Goal: Information Seeking & Learning: Find specific page/section

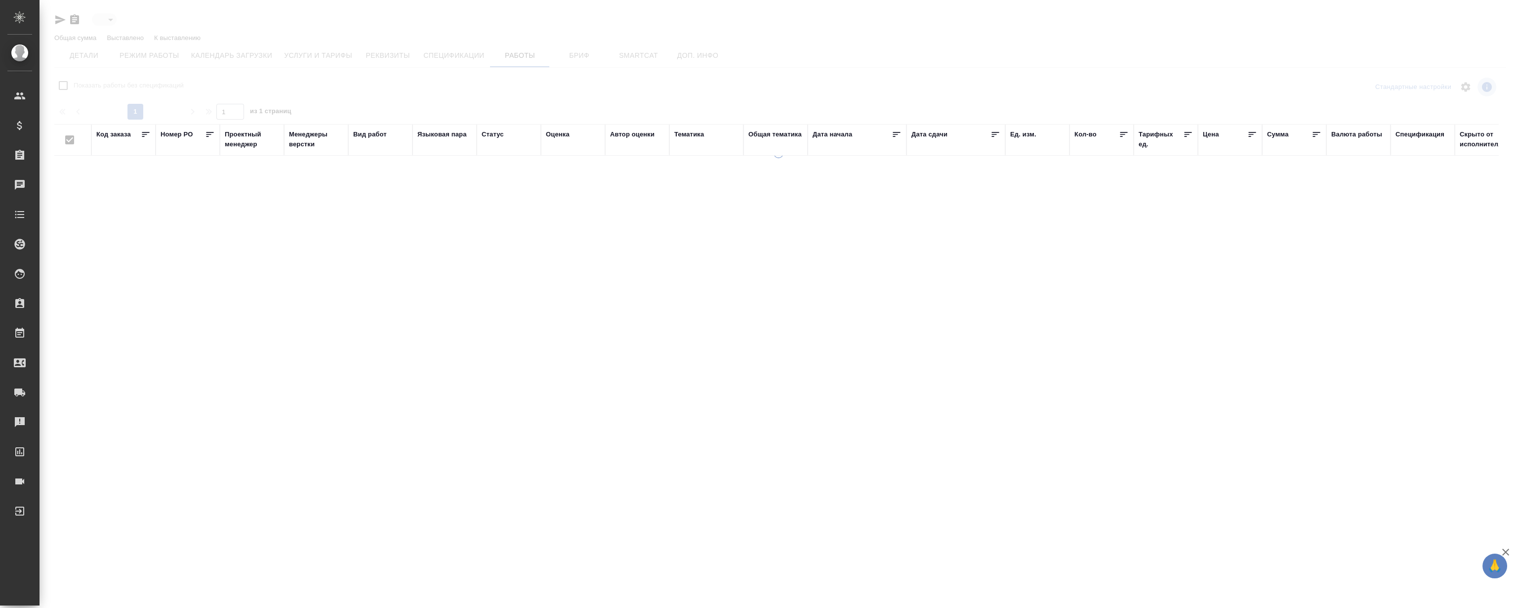
type input "active"
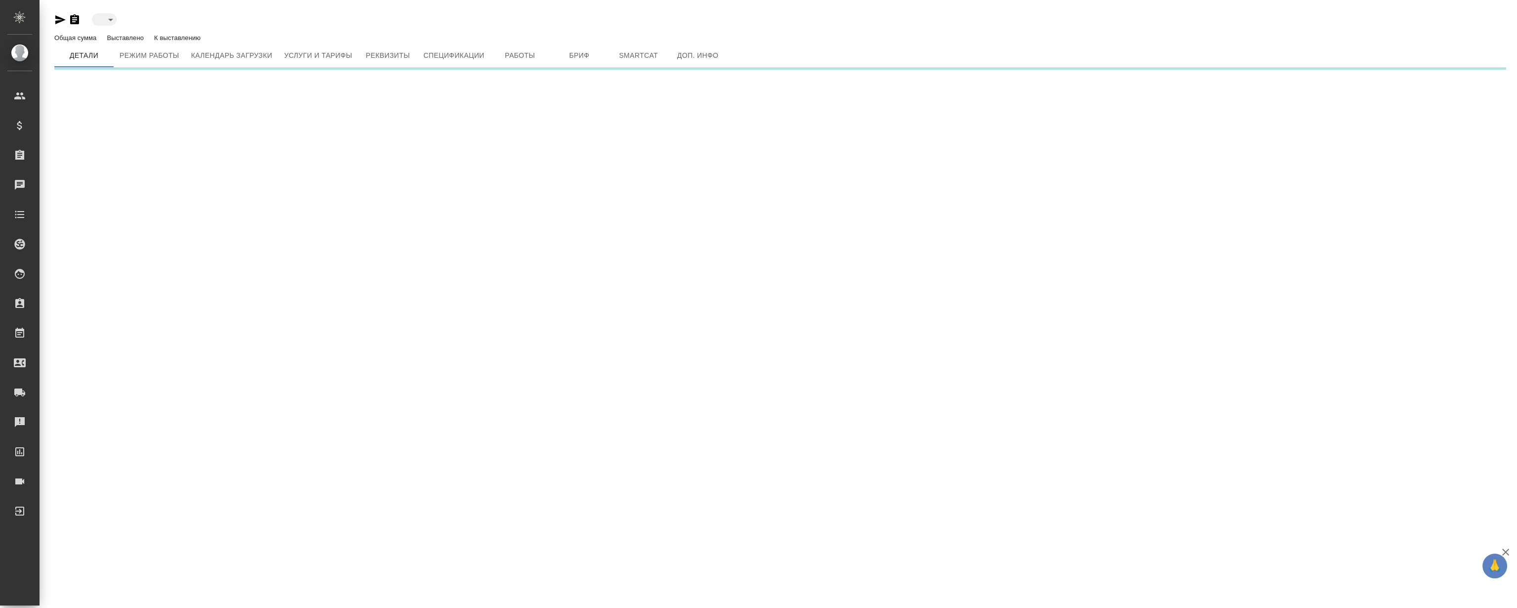
type input "active"
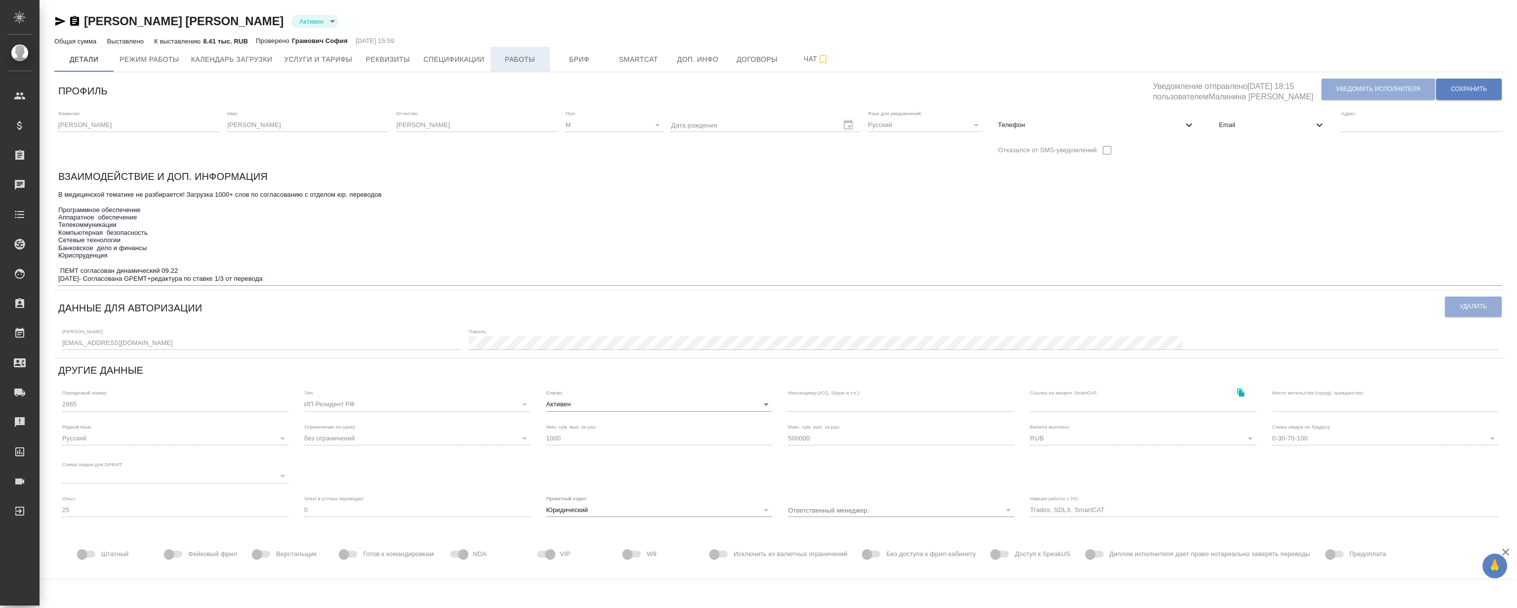
click at [541, 55] on span "Работы" at bounding box center [520, 59] width 47 height 12
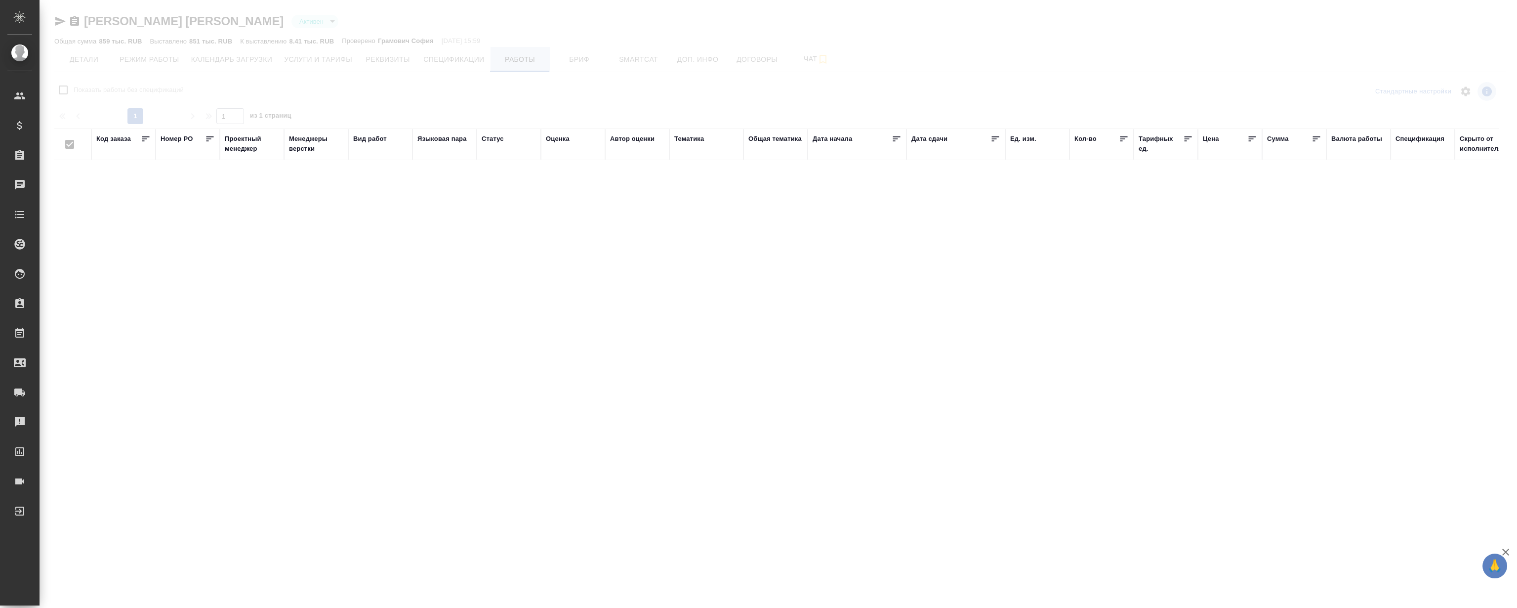
checkbox input "false"
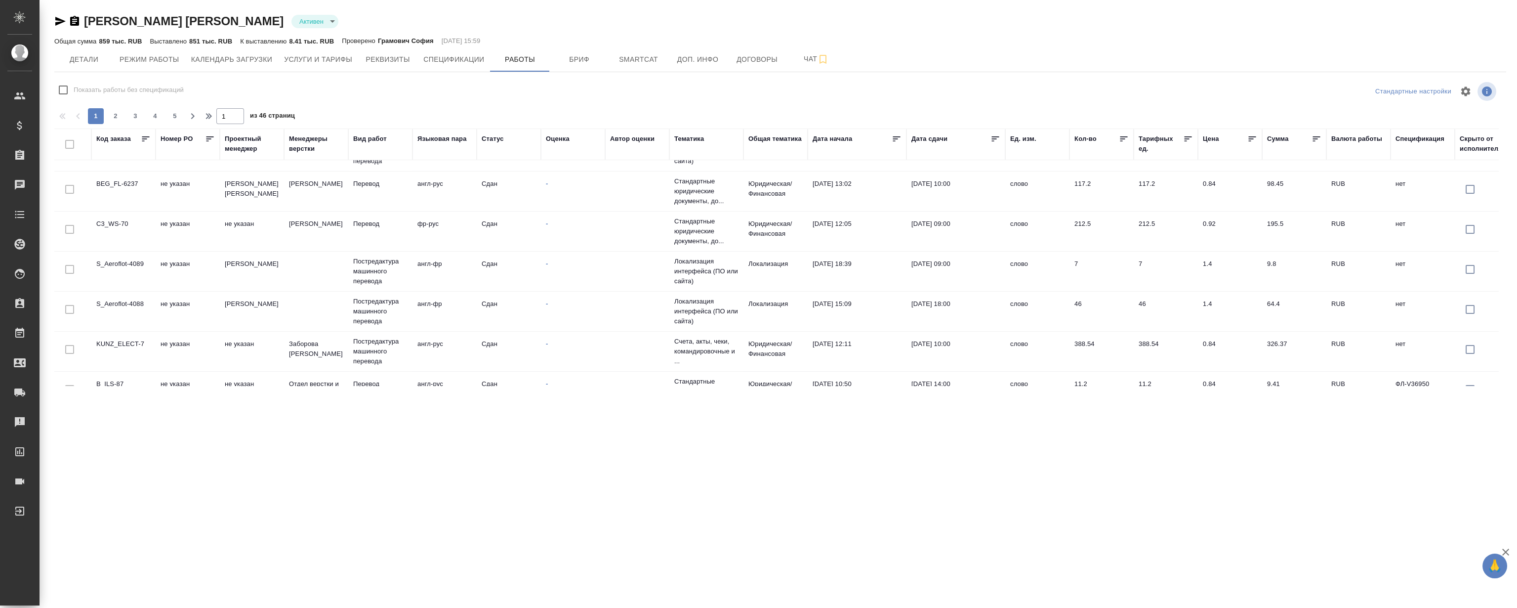
scroll to position [771, 0]
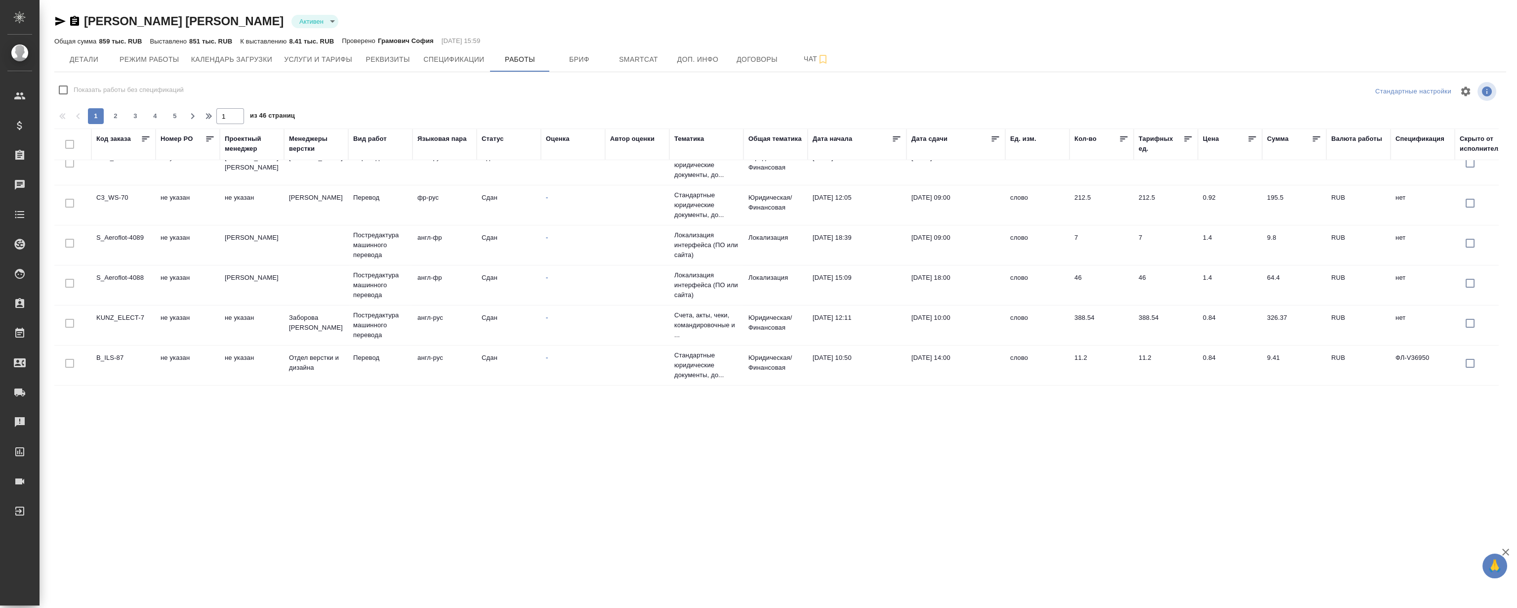
click at [125, 118] on div "1 2 3 4 5" at bounding box center [135, 116] width 99 height 16
click at [115, 112] on span "2" at bounding box center [116, 116] width 16 height 10
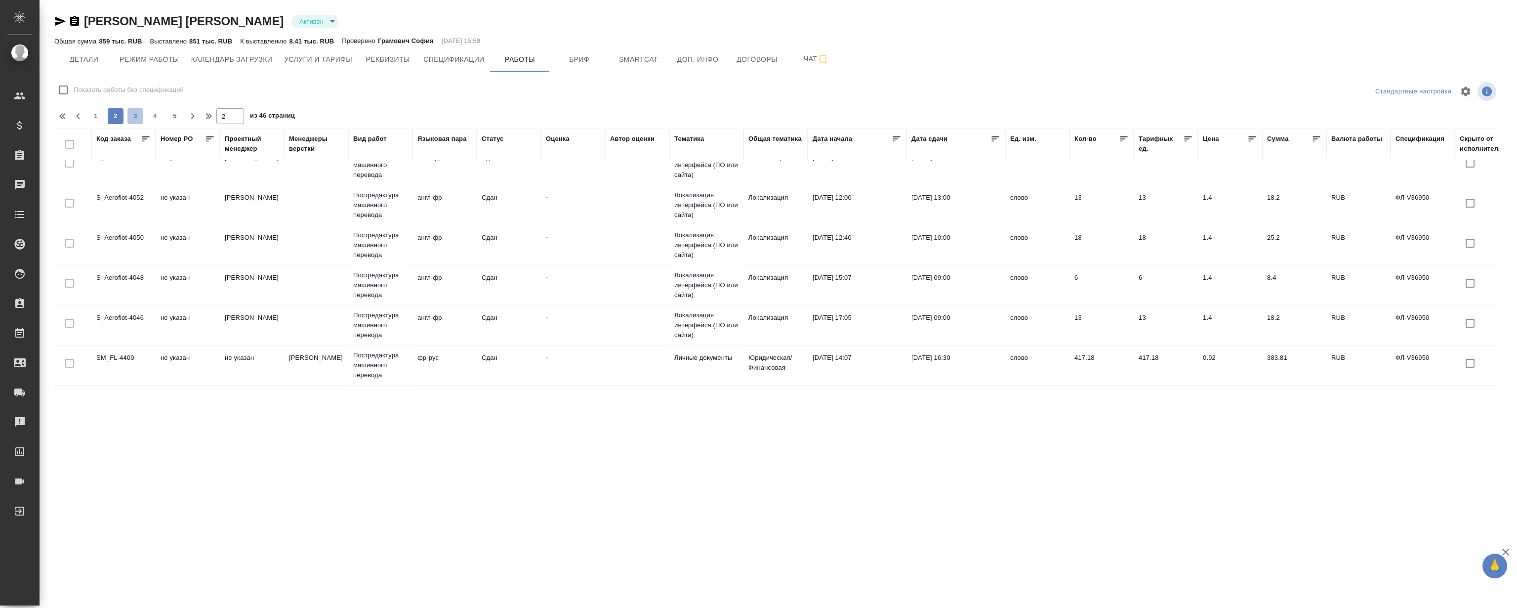
click at [136, 117] on span "3" at bounding box center [135, 116] width 16 height 10
click at [153, 118] on span "4" at bounding box center [155, 116] width 16 height 10
click at [165, 117] on div "2 3 4 5 6" at bounding box center [135, 116] width 99 height 16
click at [159, 118] on span "5" at bounding box center [155, 116] width 16 height 10
click at [169, 117] on span "7" at bounding box center [175, 116] width 16 height 10
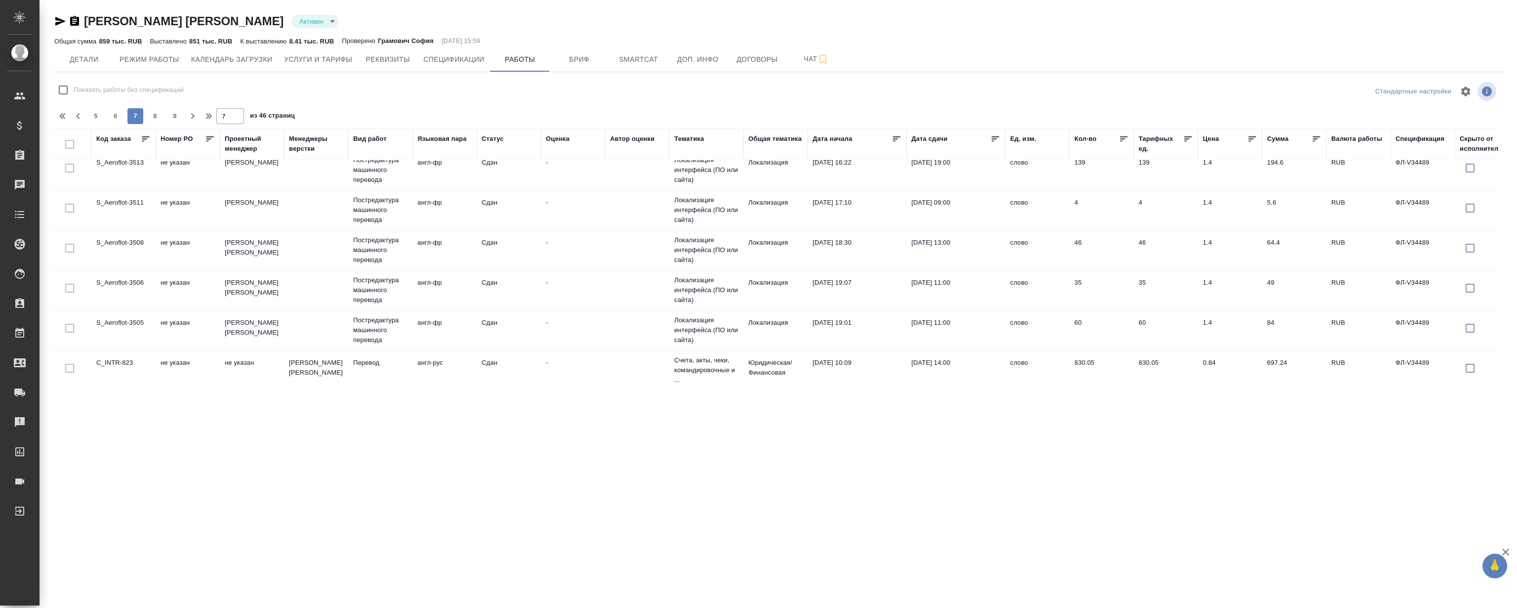
click at [169, 117] on span "9" at bounding box center [175, 116] width 16 height 10
click at [169, 117] on span "11" at bounding box center [175, 116] width 16 height 10
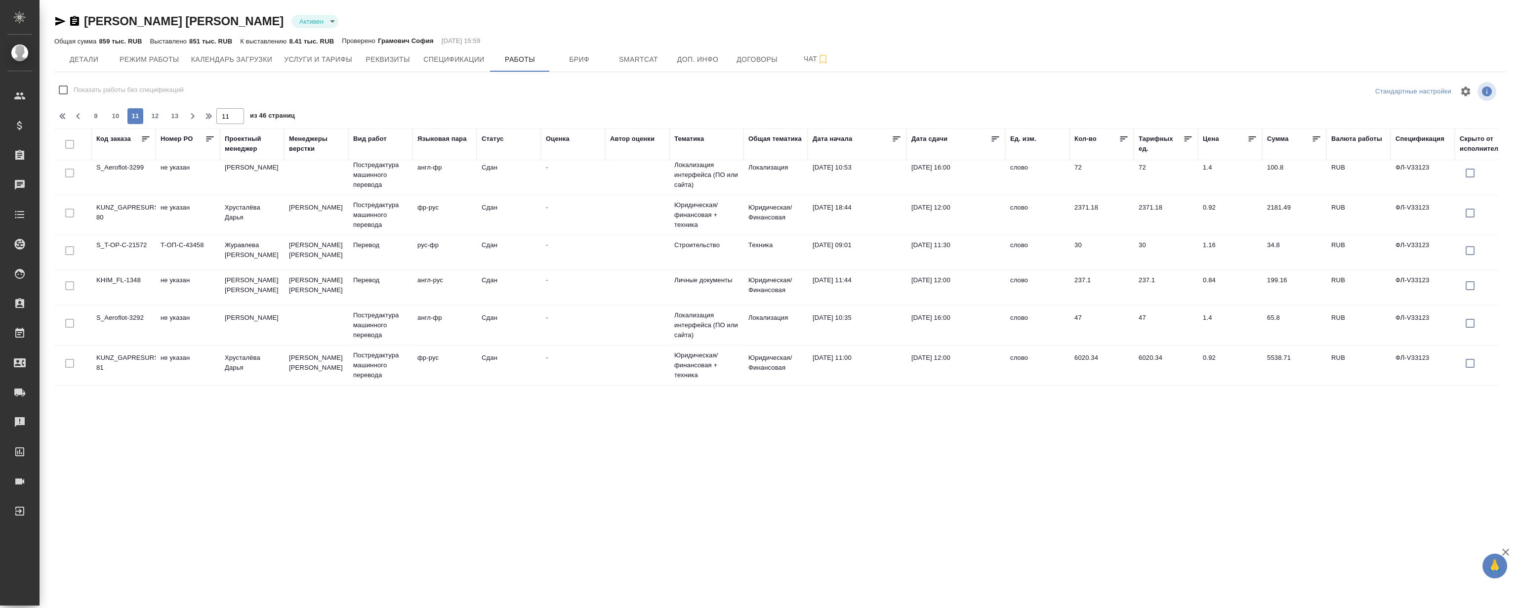
click at [132, 236] on td "S_T-OP-C-21572" at bounding box center [123, 252] width 64 height 35
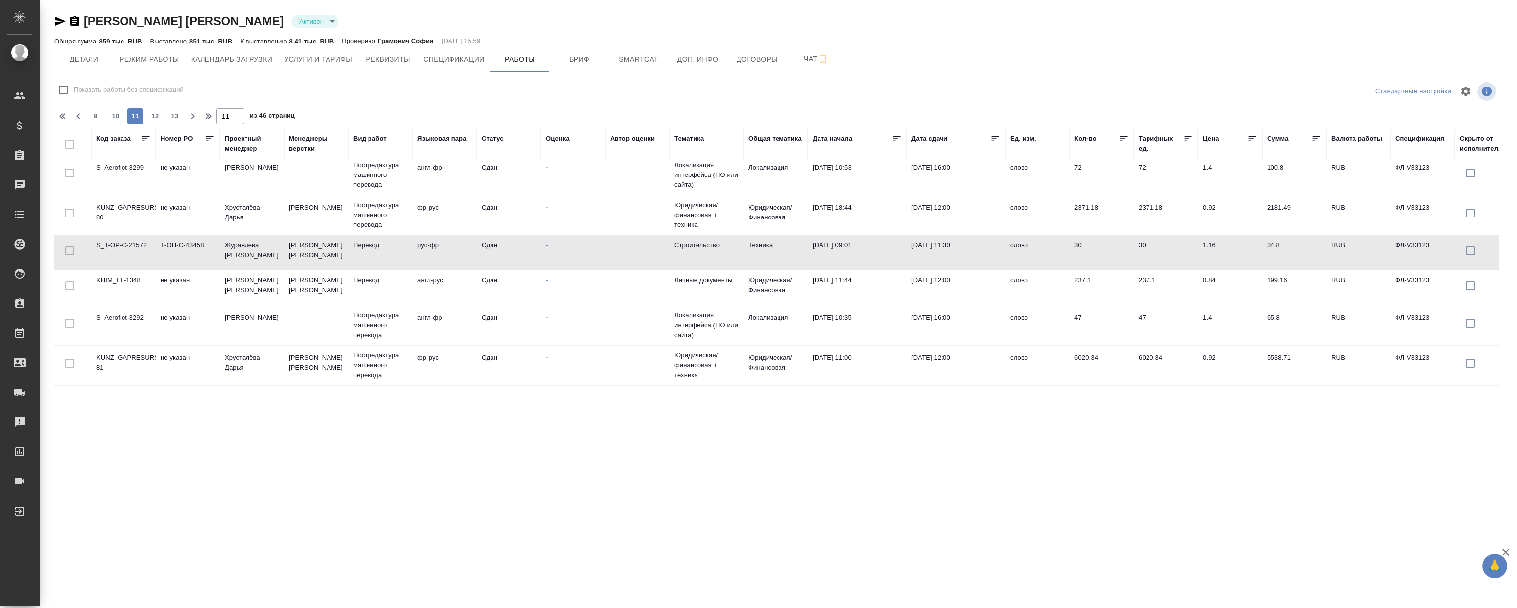
click at [132, 236] on td "S_T-OP-C-21572" at bounding box center [123, 252] width 64 height 35
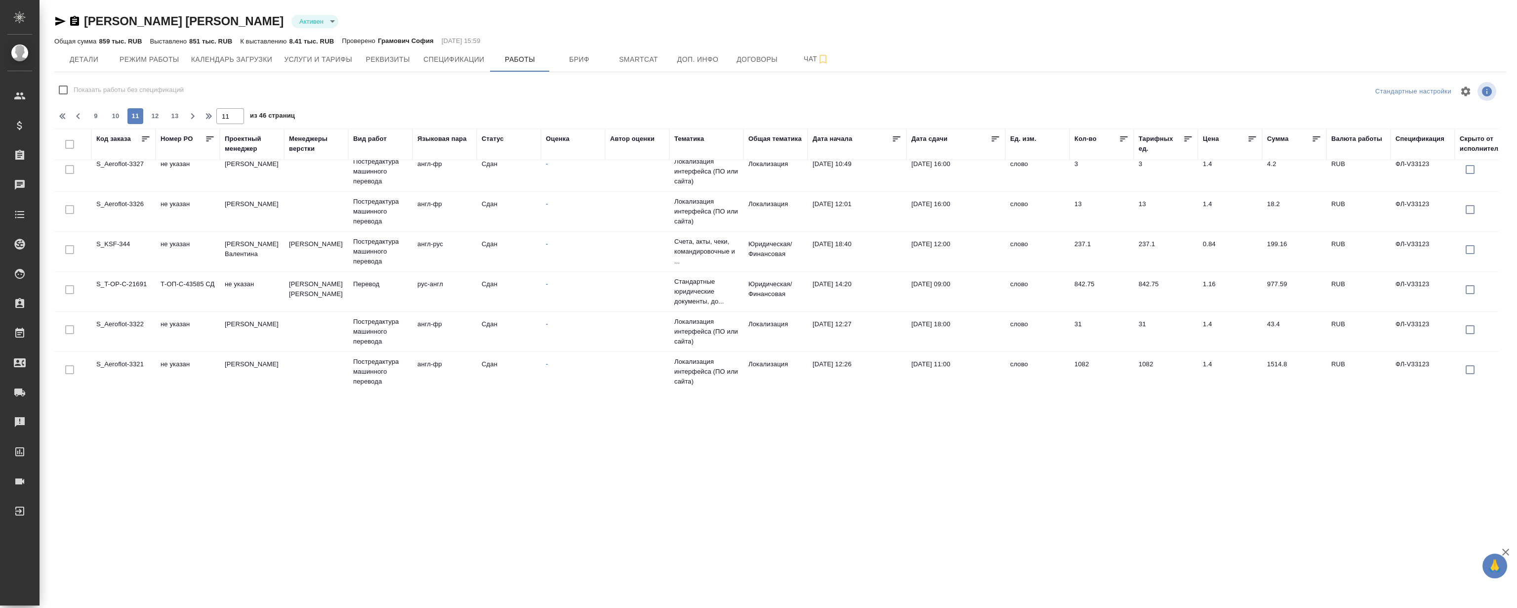
scroll to position [179, 0]
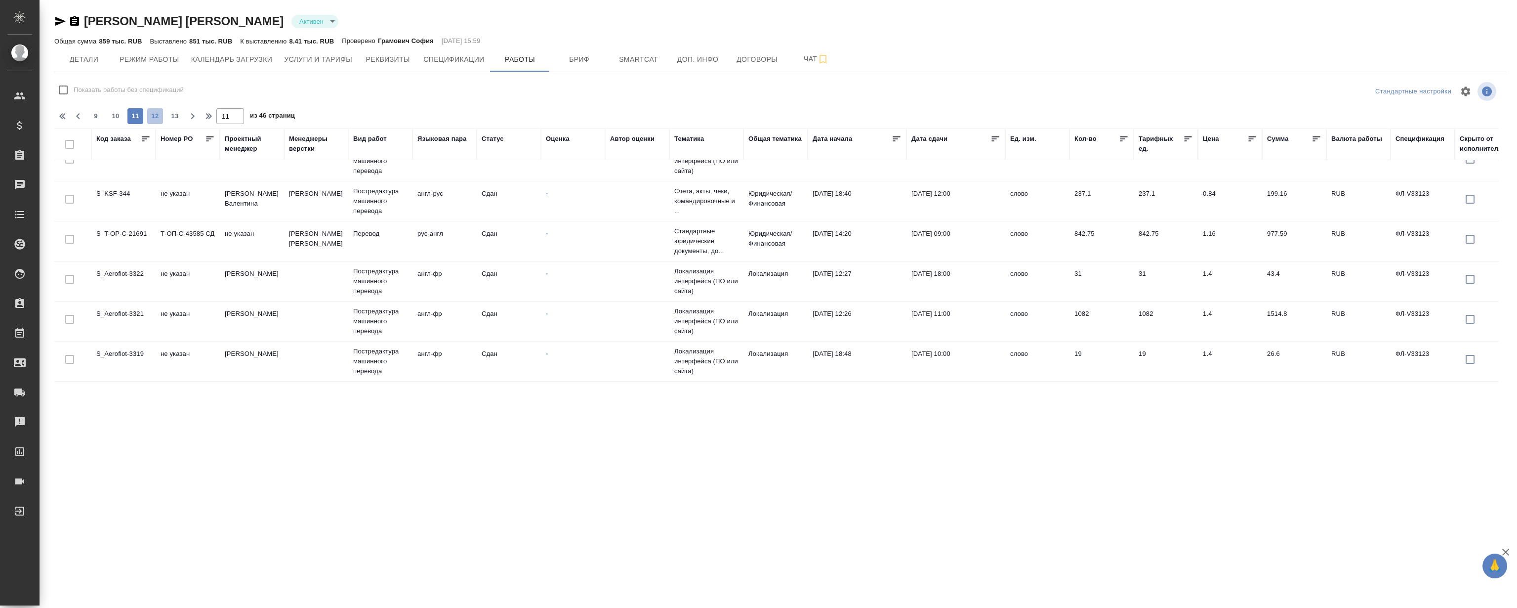
click at [148, 113] on span "12" at bounding box center [155, 116] width 16 height 10
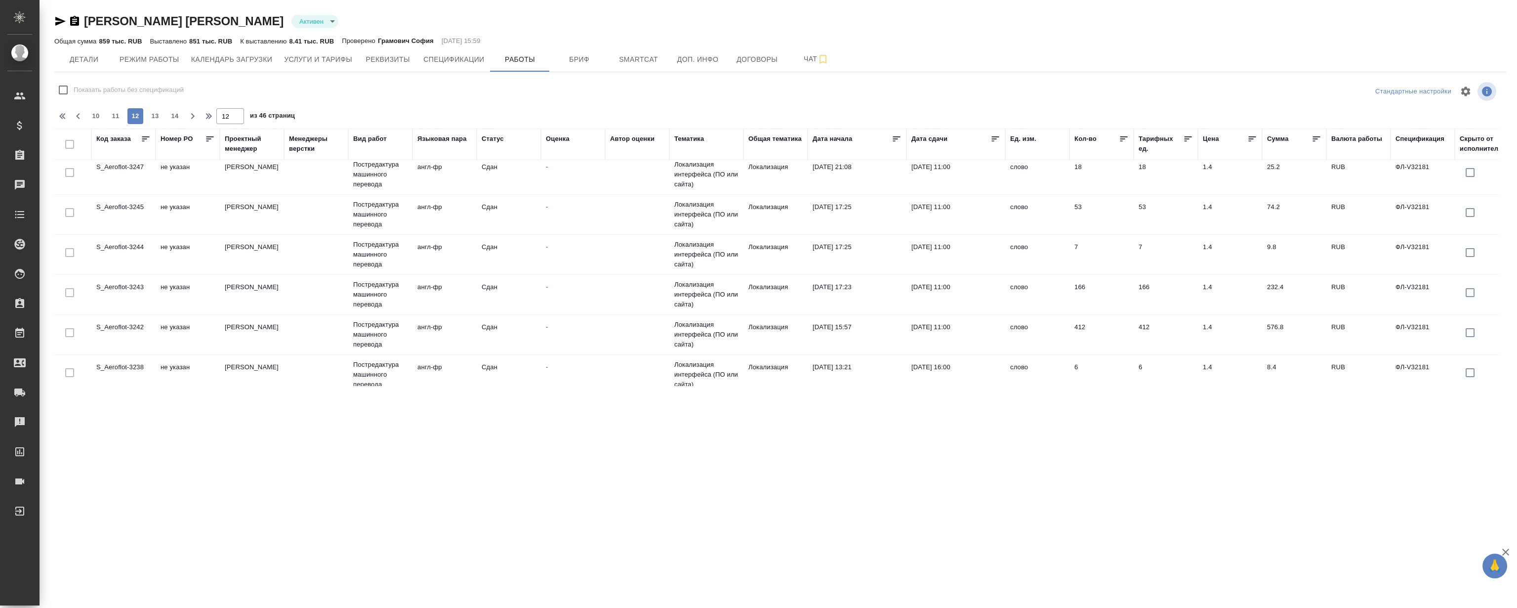
scroll to position [781, 0]
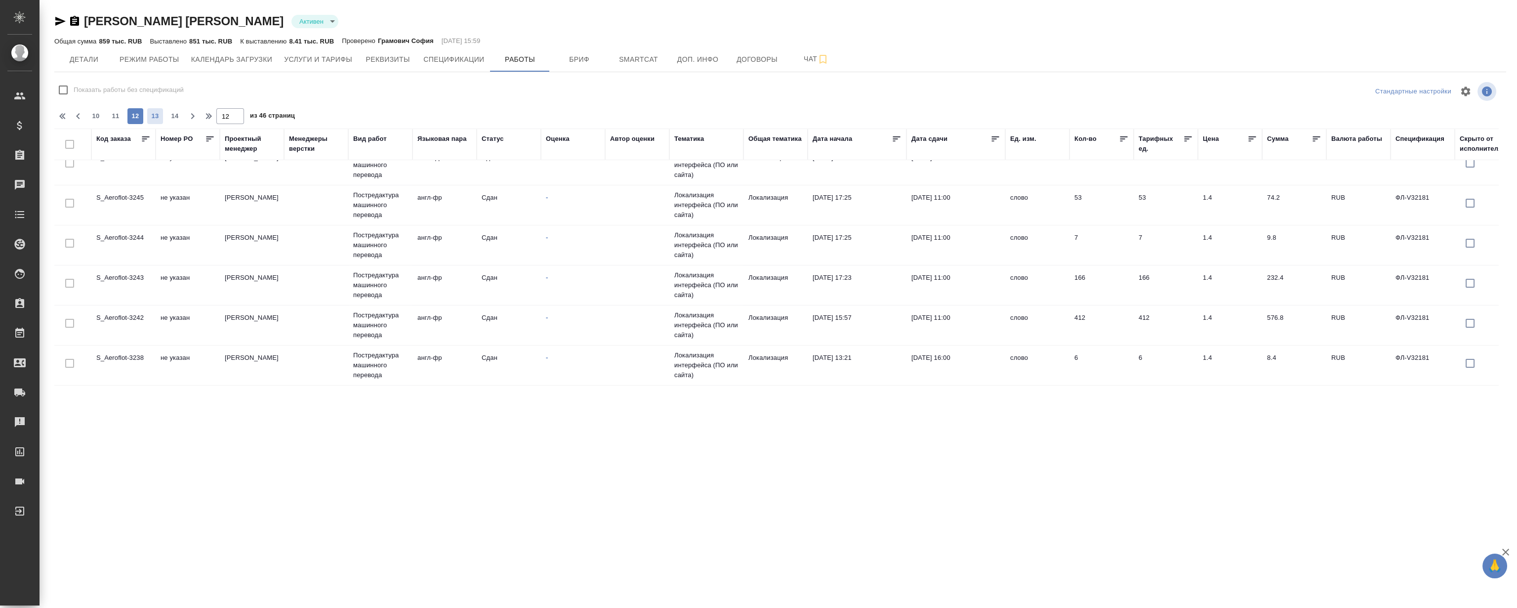
click at [155, 120] on span "13" at bounding box center [155, 116] width 16 height 10
click at [163, 113] on span "14" at bounding box center [155, 116] width 16 height 10
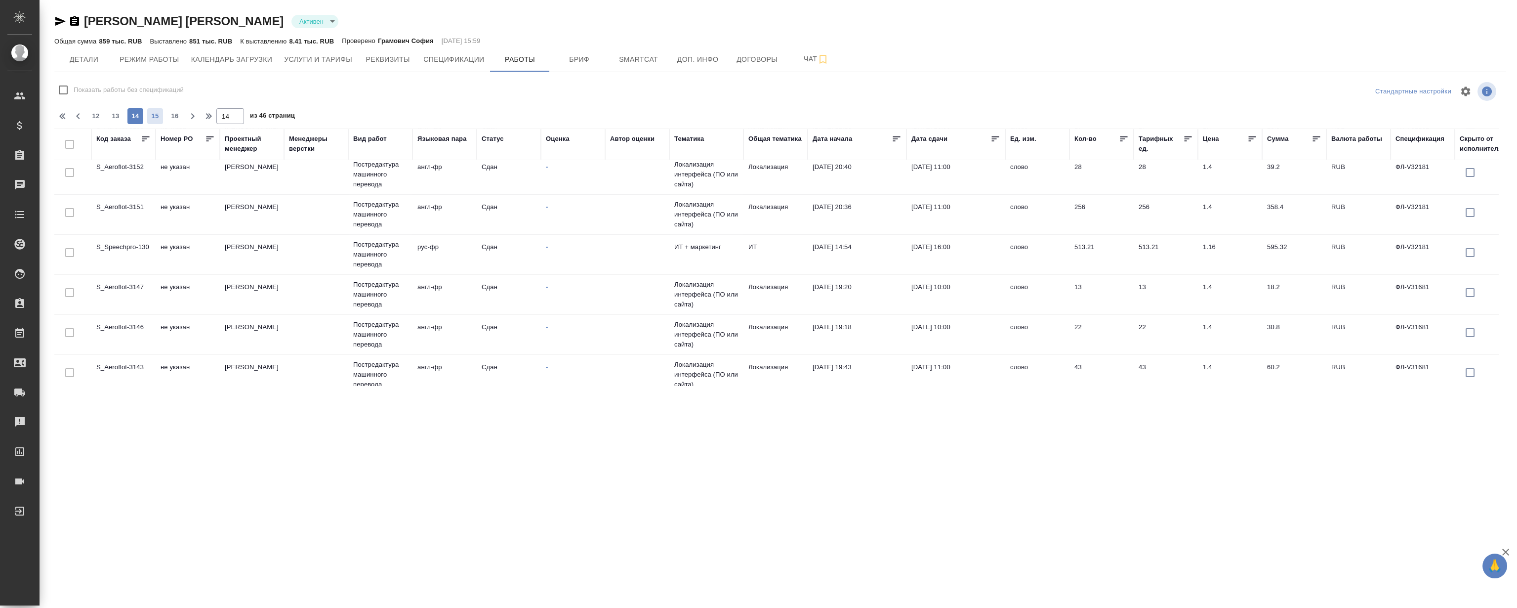
click at [158, 117] on span "15" at bounding box center [155, 116] width 16 height 10
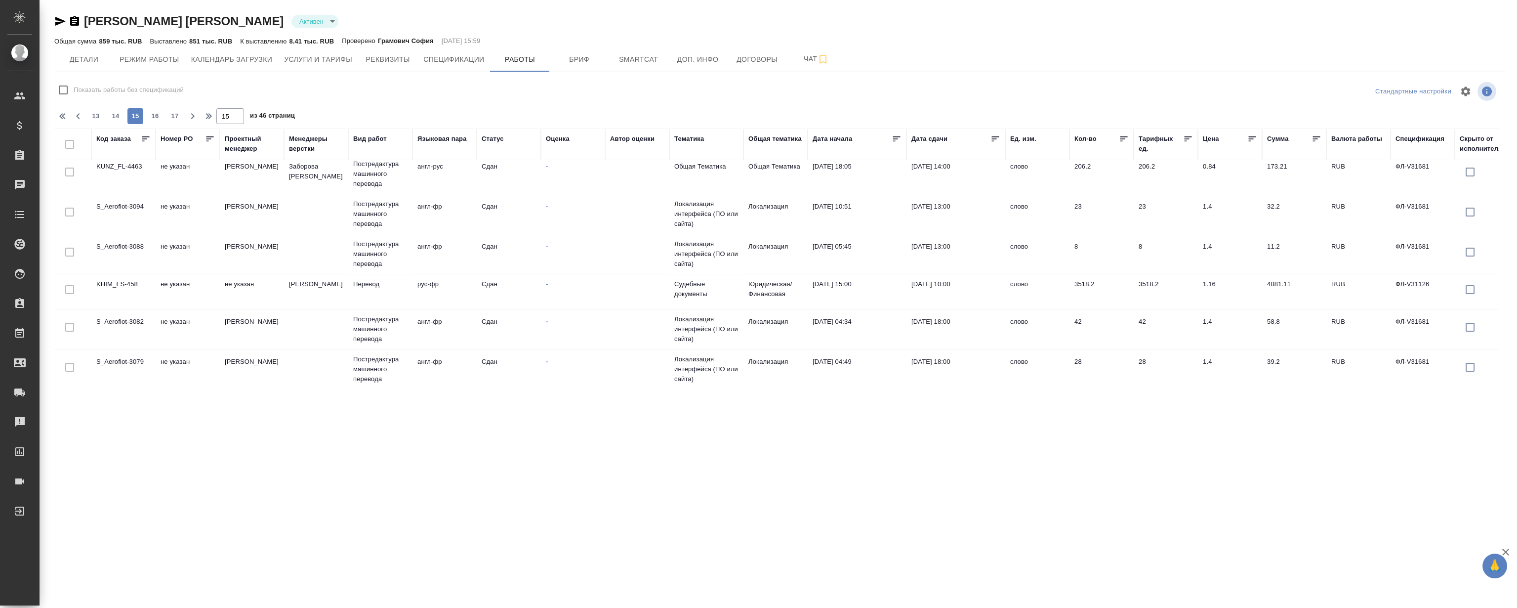
scroll to position [776, 0]
click at [161, 119] on span "16" at bounding box center [155, 116] width 16 height 10
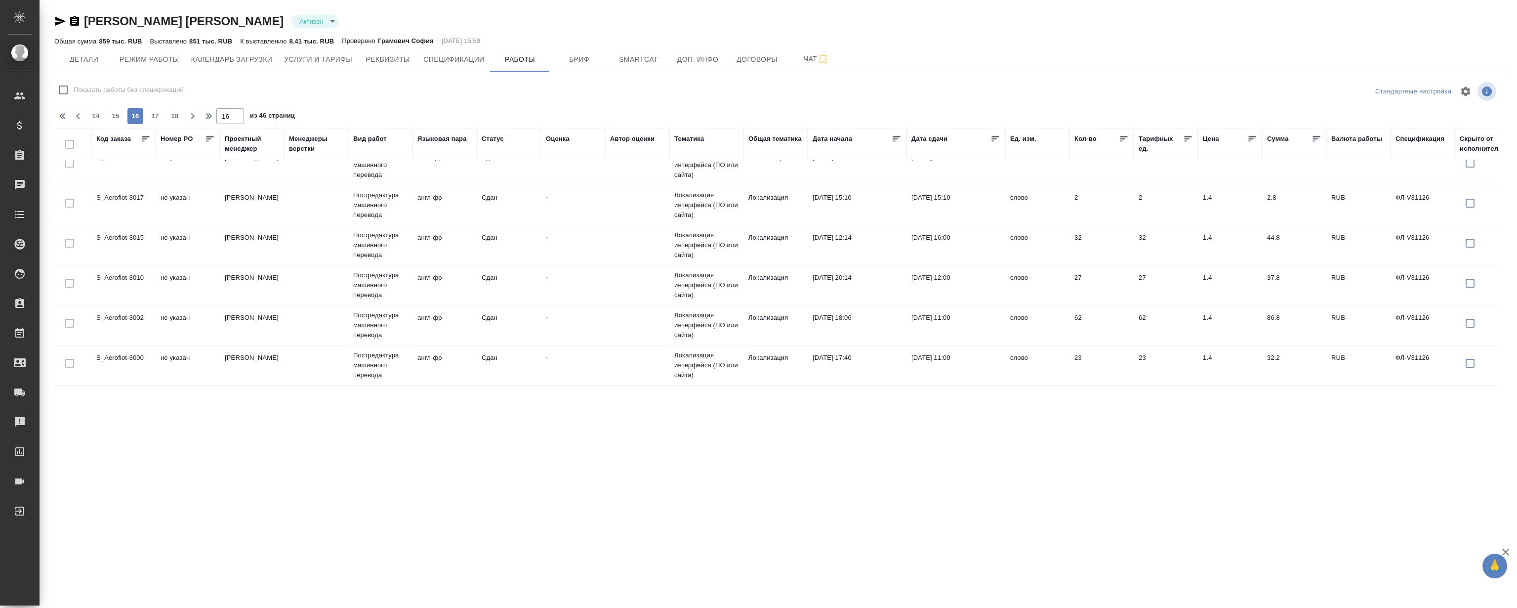
scroll to position [786, 0]
click at [160, 110] on button "17" at bounding box center [155, 116] width 16 height 16
click at [159, 114] on span "18" at bounding box center [155, 116] width 16 height 10
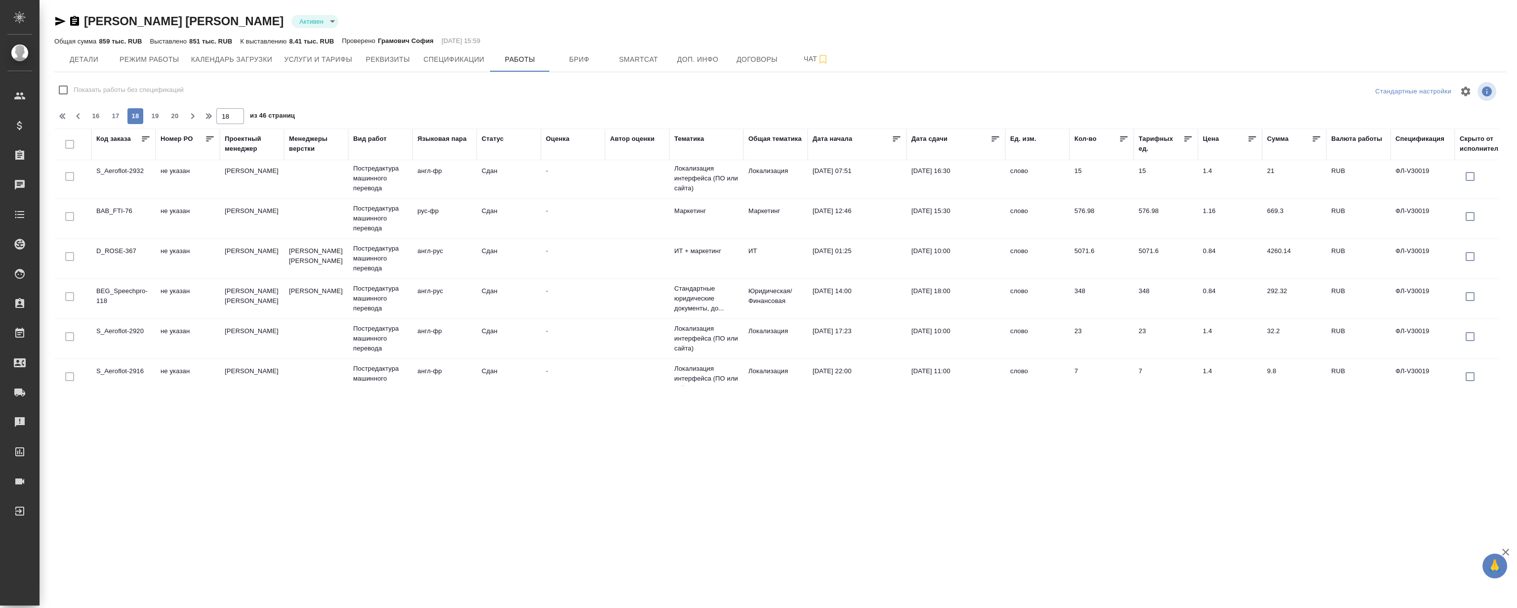
scroll to position [0, 0]
click at [151, 118] on span "19" at bounding box center [155, 116] width 16 height 10
type input "19"
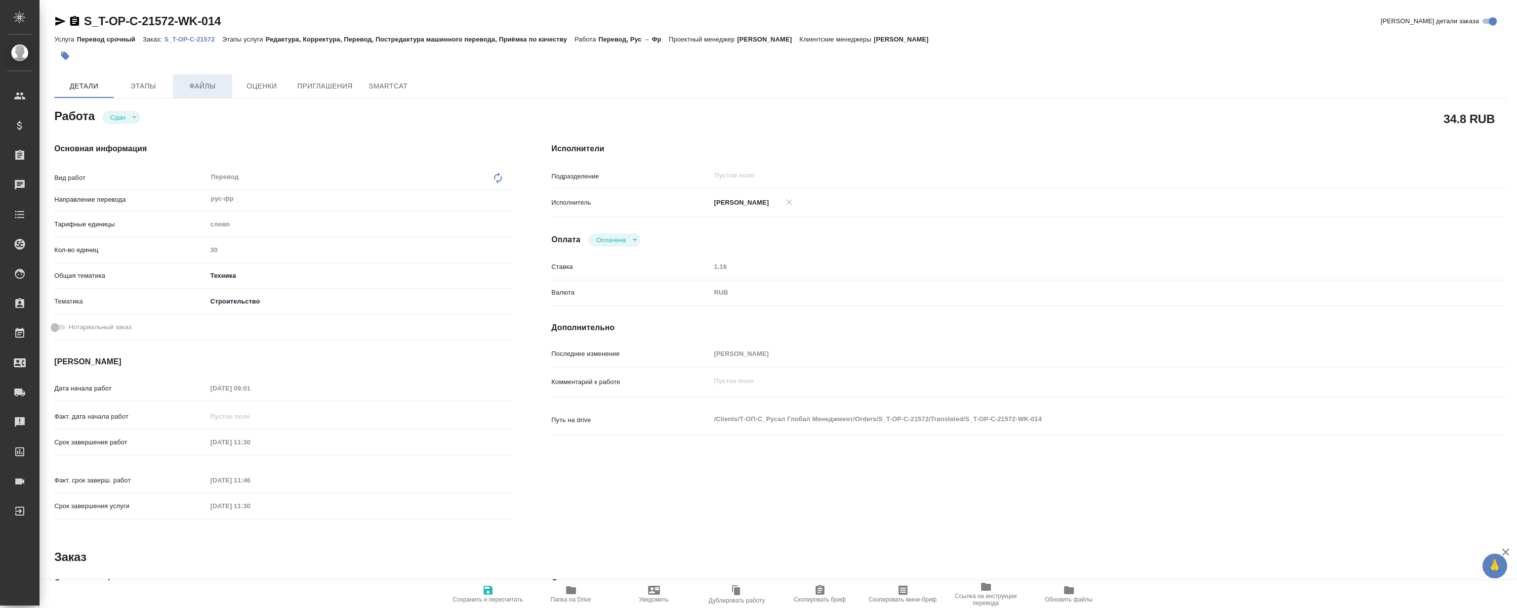
type textarea "x"
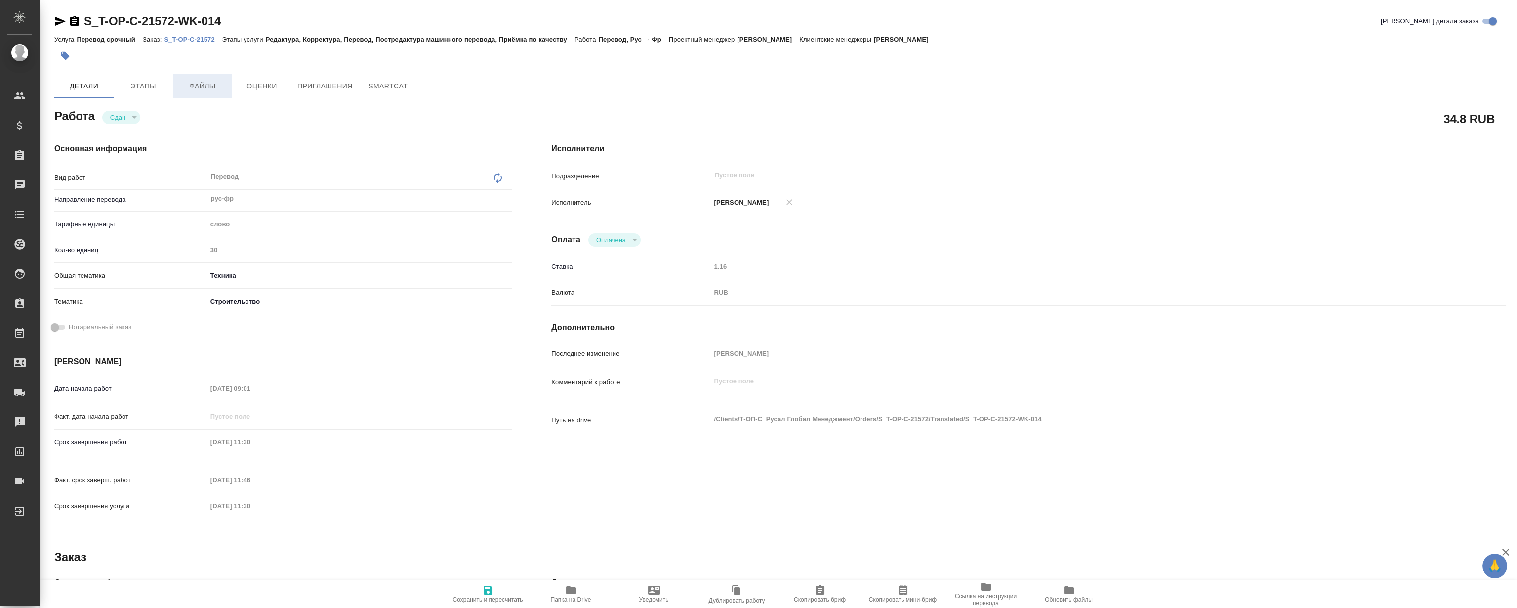
type textarea "x"
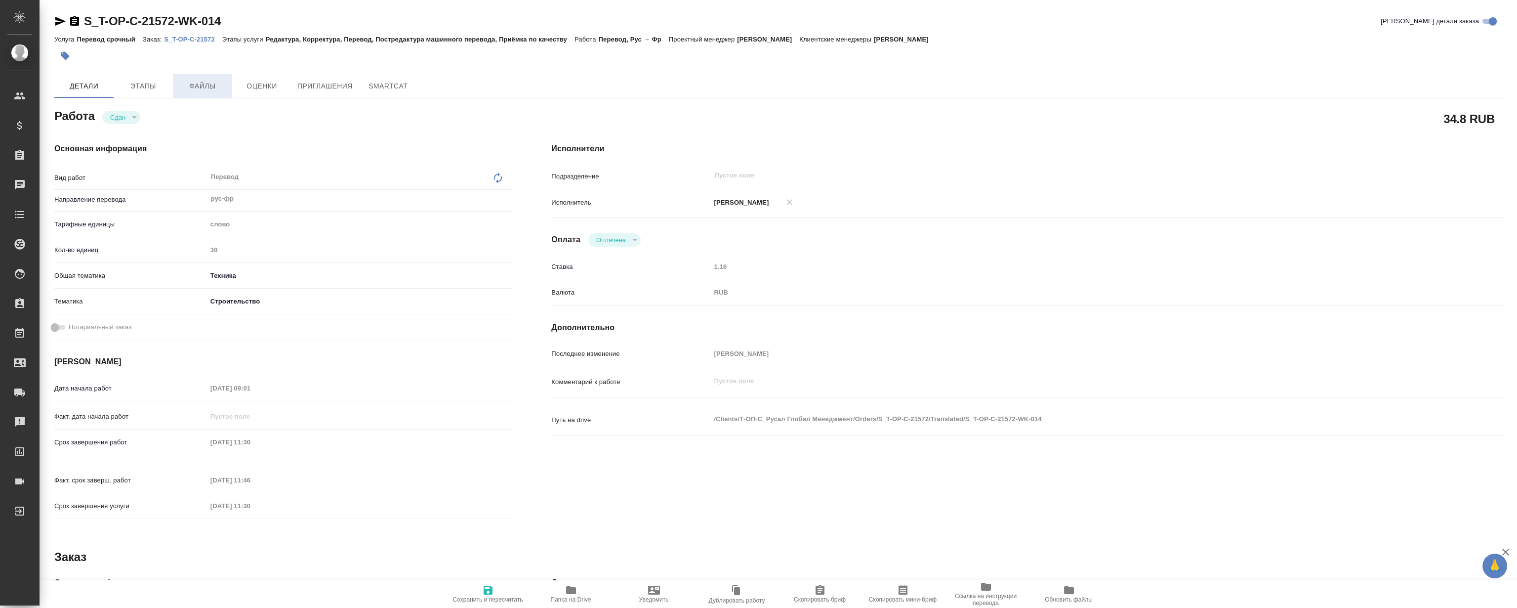
type textarea "x"
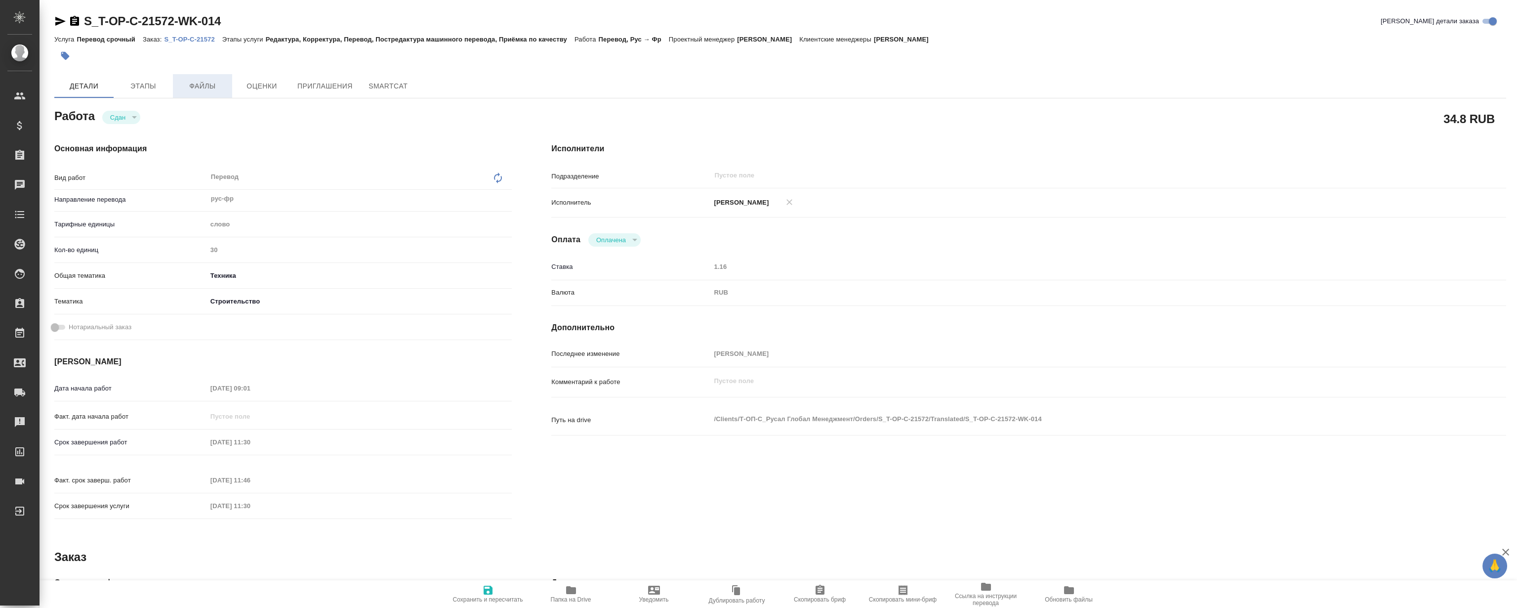
type textarea "x"
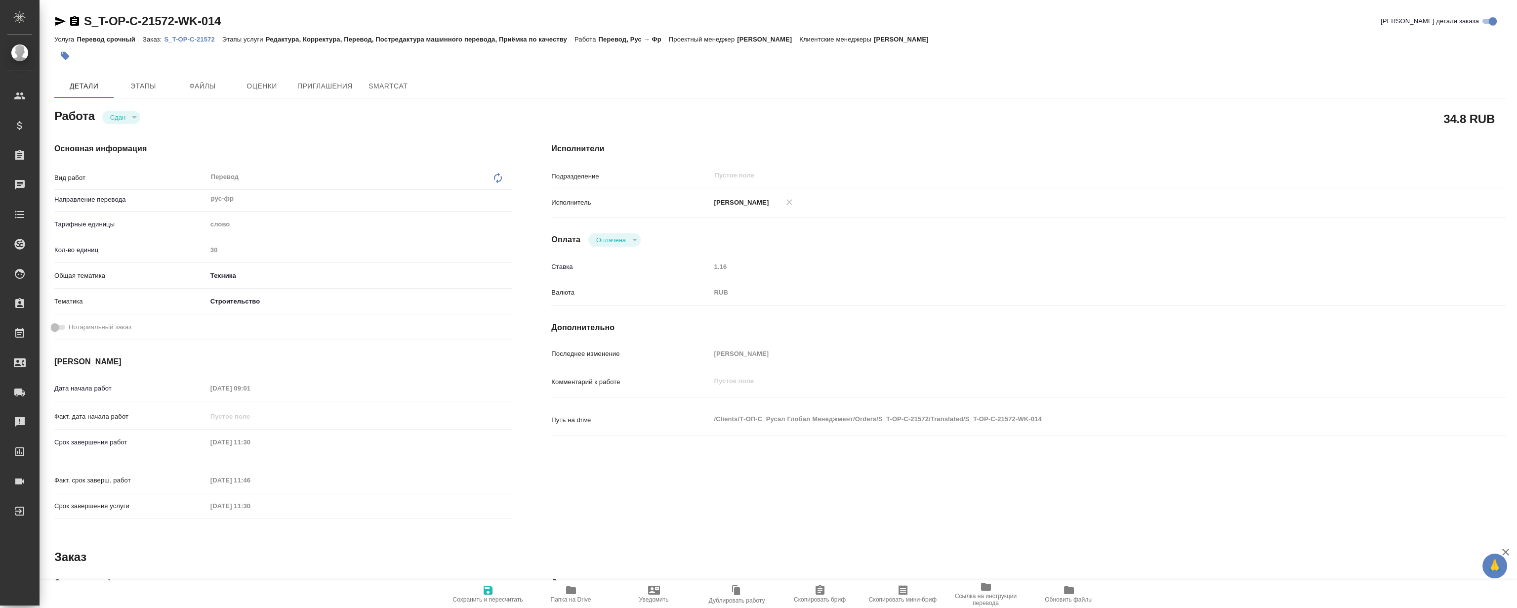
type textarea "x"
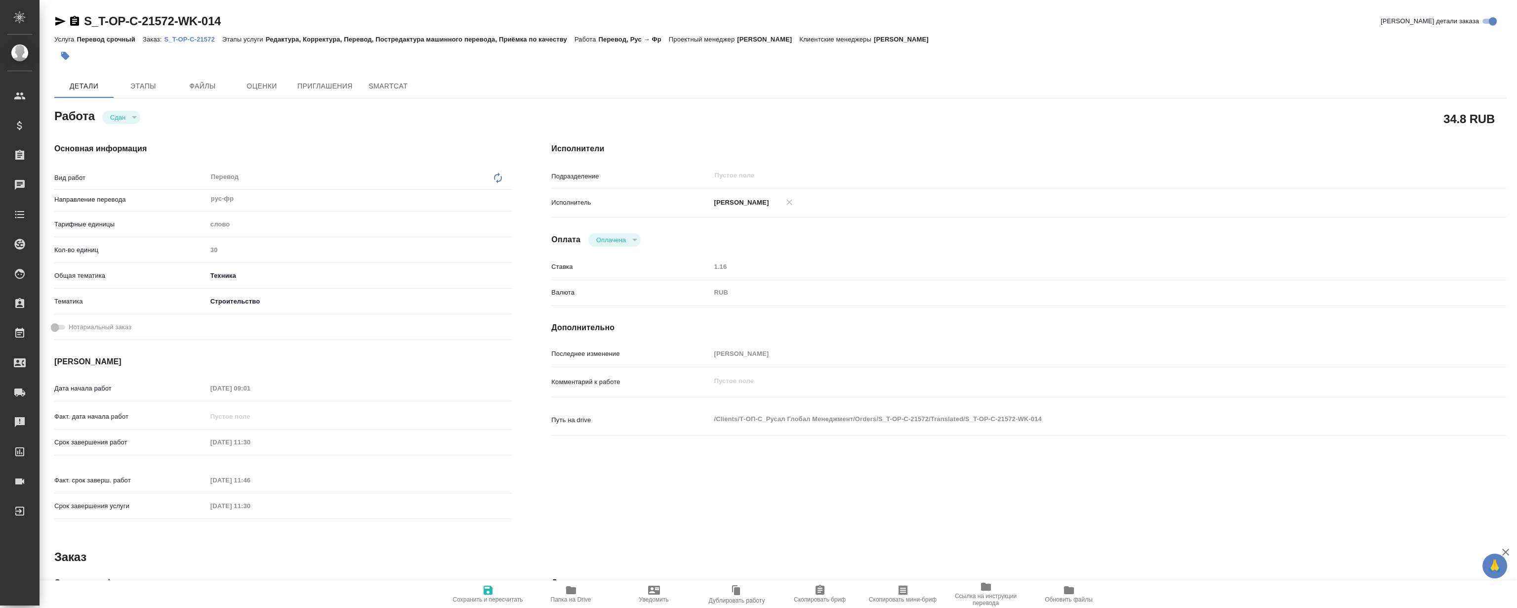
click at [198, 38] on p "S_T-OP-C-21572" at bounding box center [193, 39] width 58 height 7
type textarea "x"
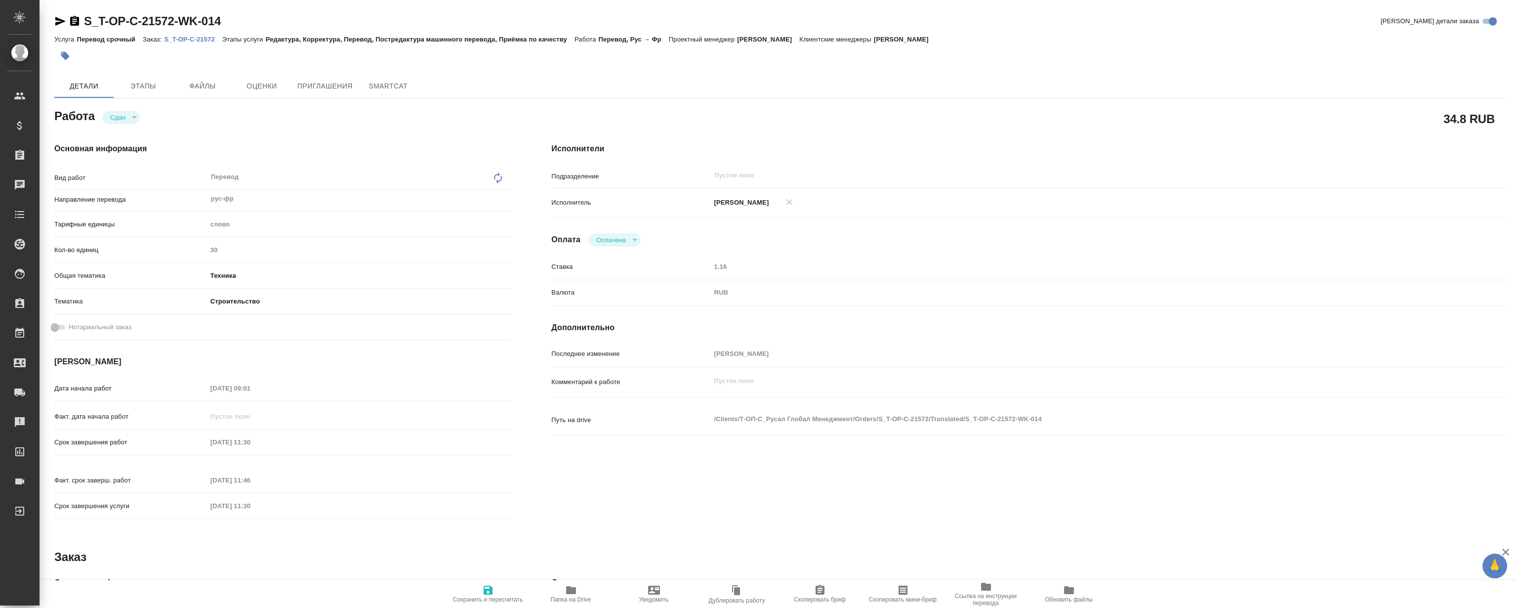
type textarea "x"
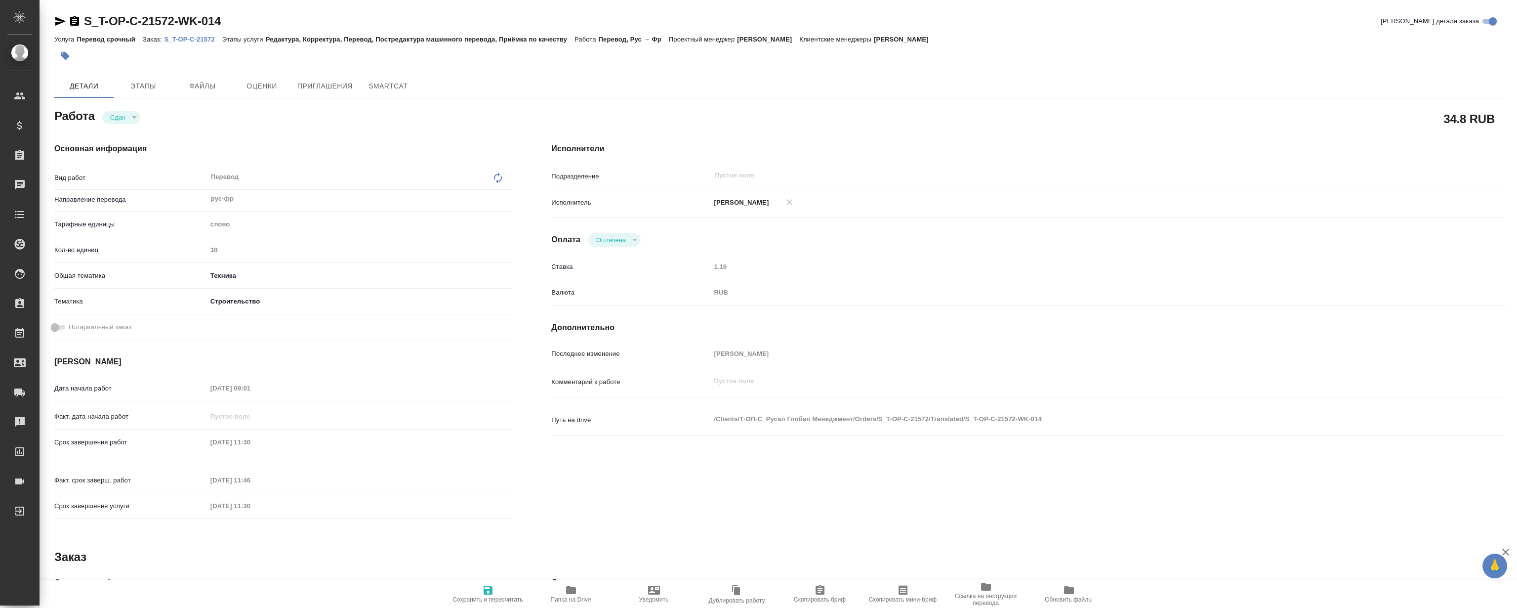
type textarea "x"
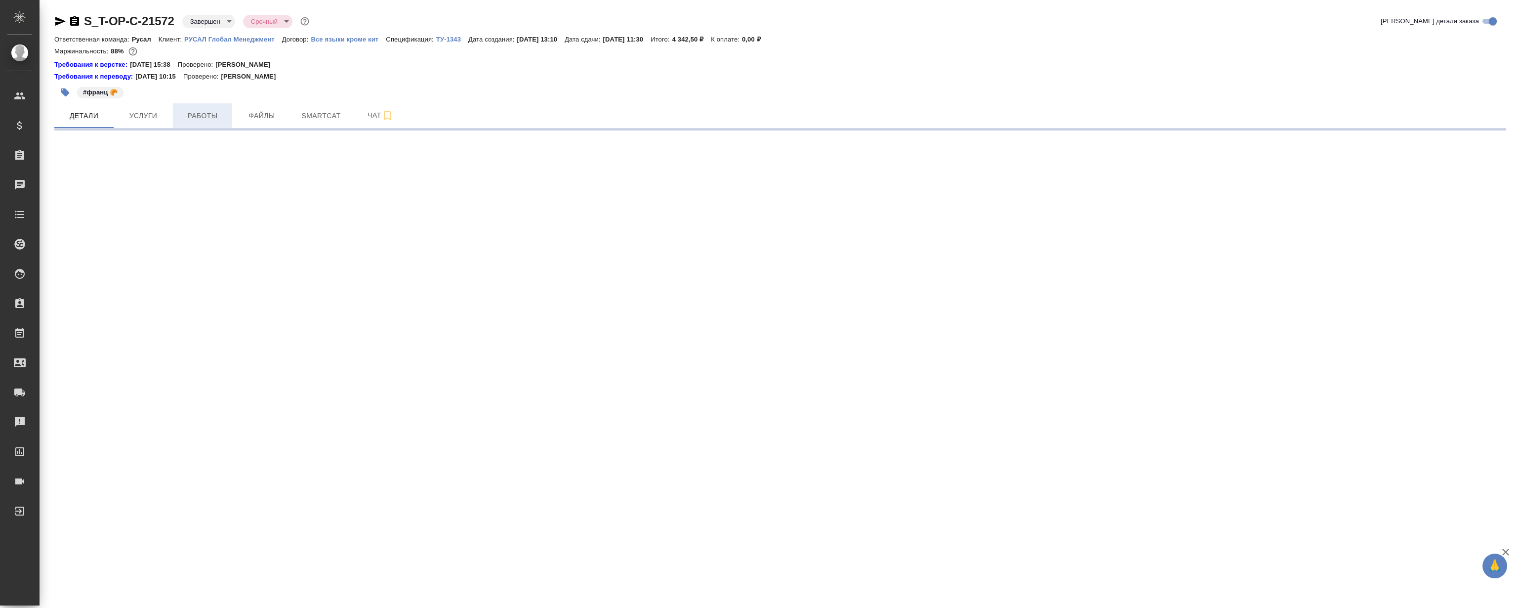
click at [205, 118] on span "Работы" at bounding box center [202, 116] width 47 height 12
select select "RU"
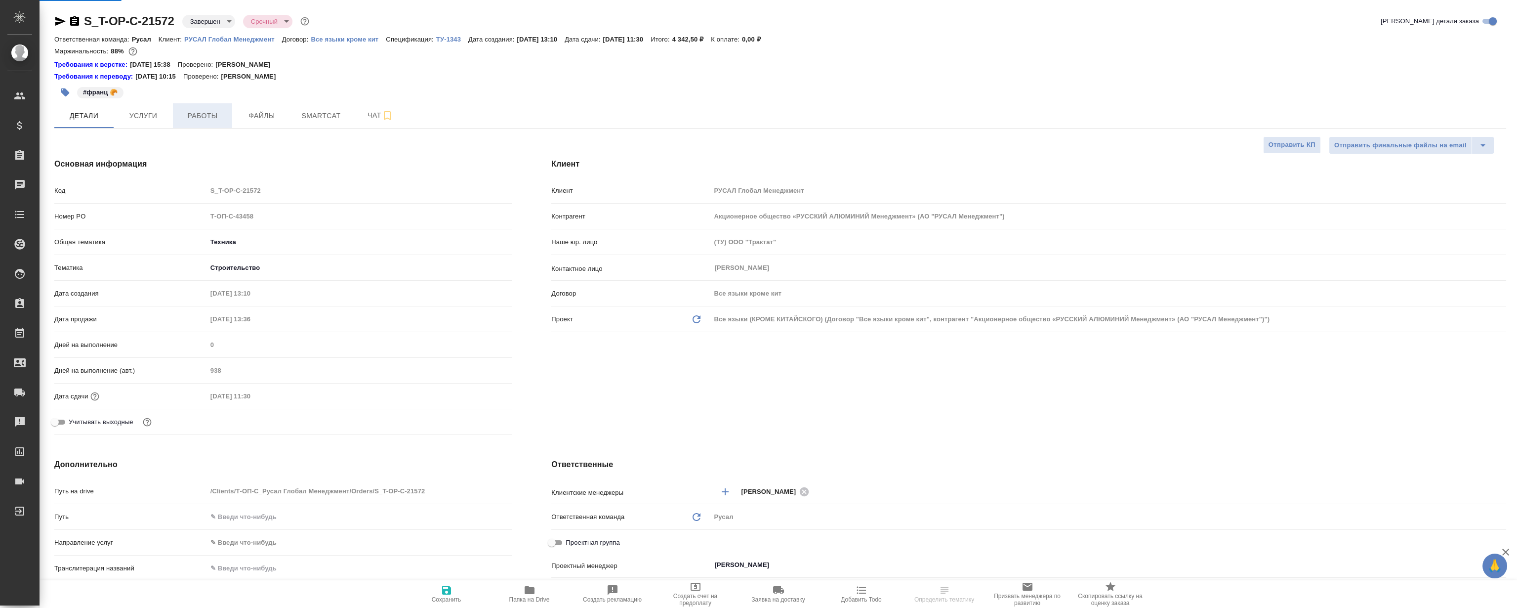
type textarea "x"
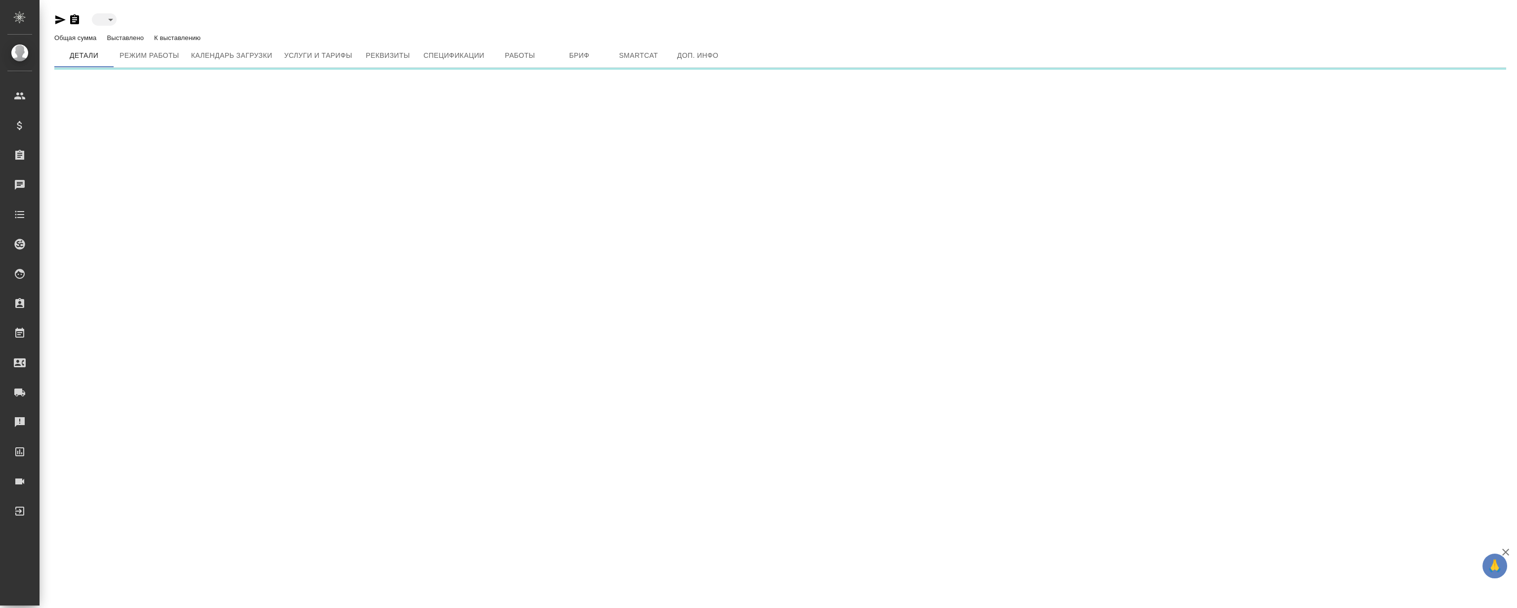
type input "active"
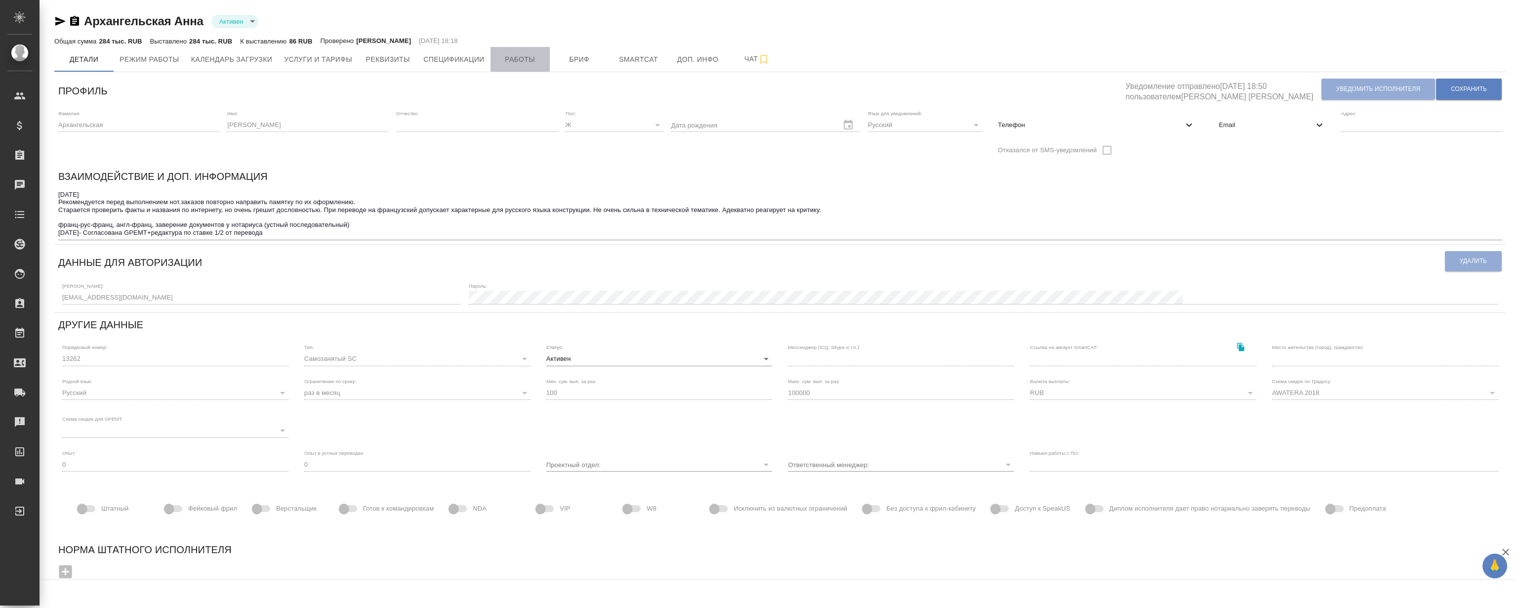
click at [521, 58] on span "Работы" at bounding box center [520, 59] width 47 height 12
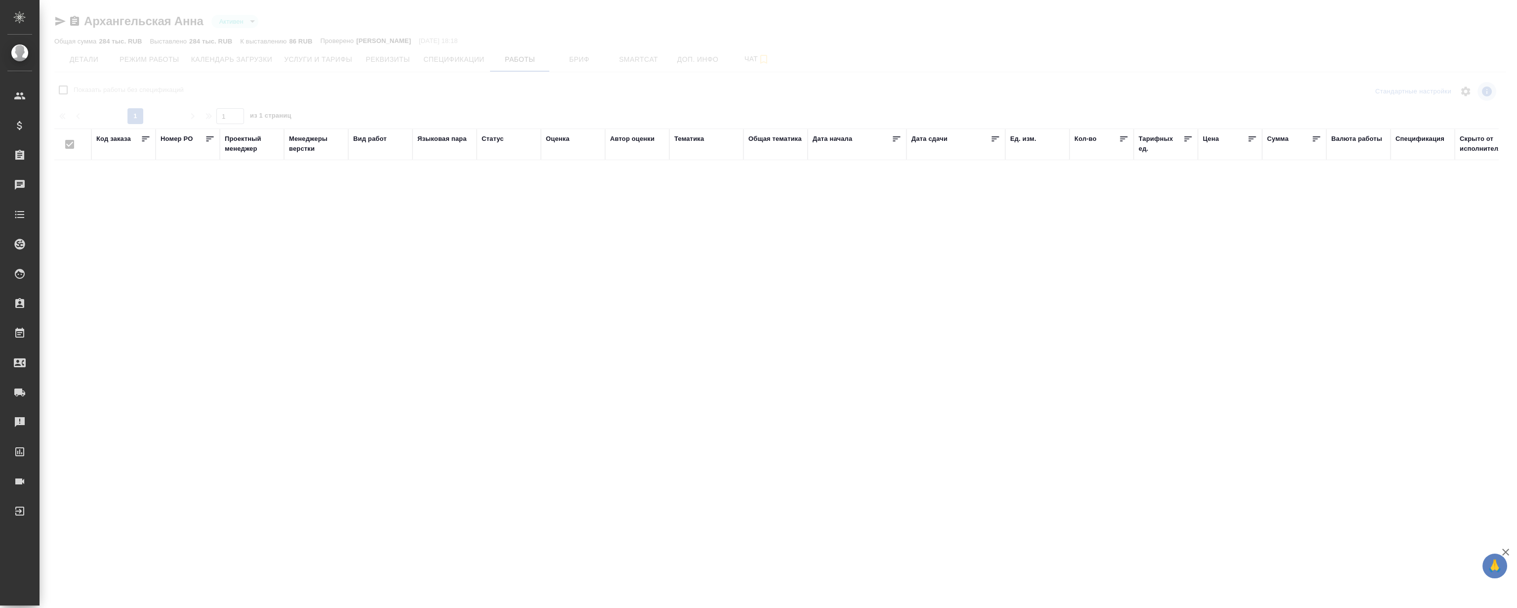
checkbox input "false"
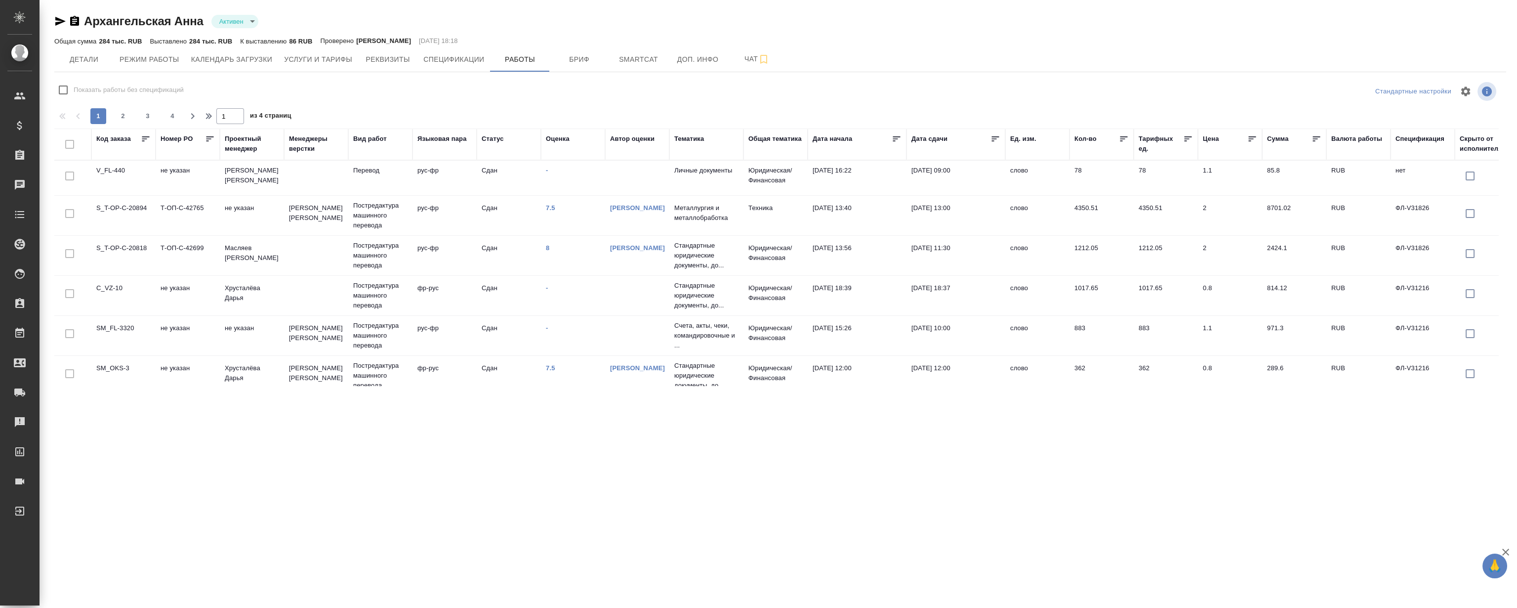
click at [150, 240] on td "S_T-OP-C-20818" at bounding box center [123, 255] width 64 height 35
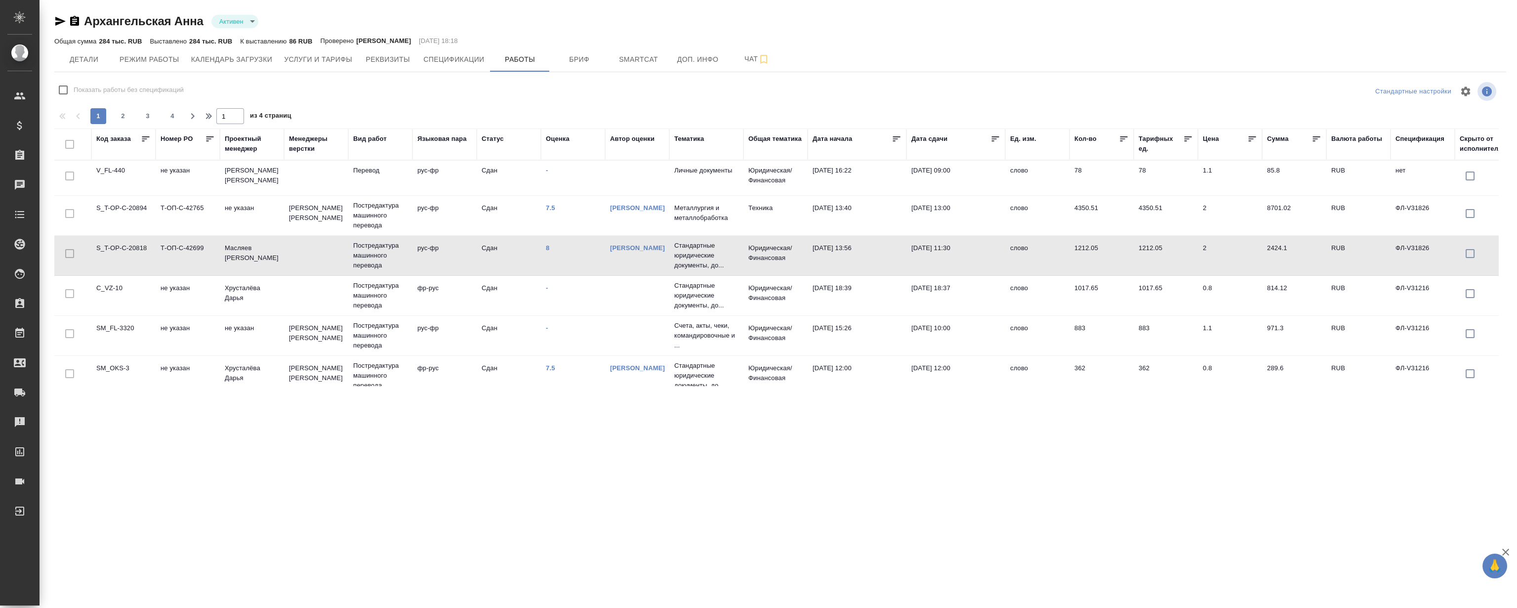
click at [156, 216] on td "Т-ОП-С-42765" at bounding box center [188, 215] width 64 height 35
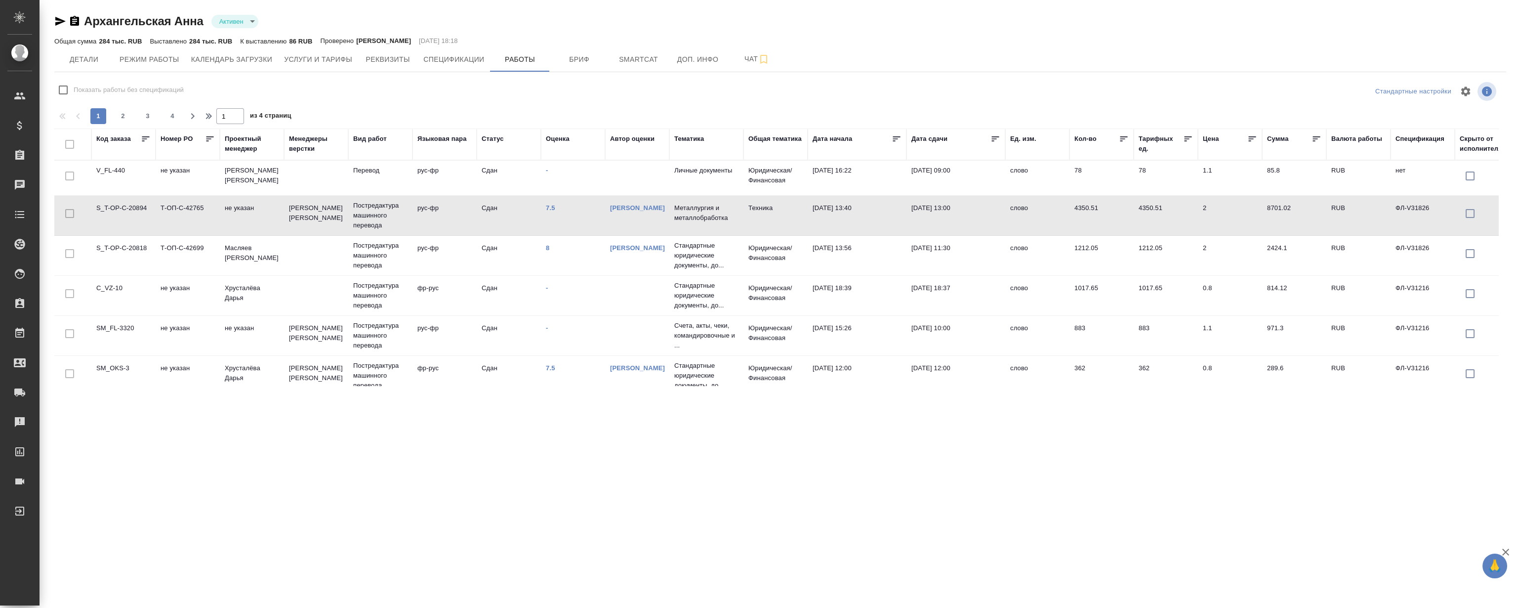
click at [156, 216] on td "Т-ОП-С-42765" at bounding box center [188, 215] width 64 height 35
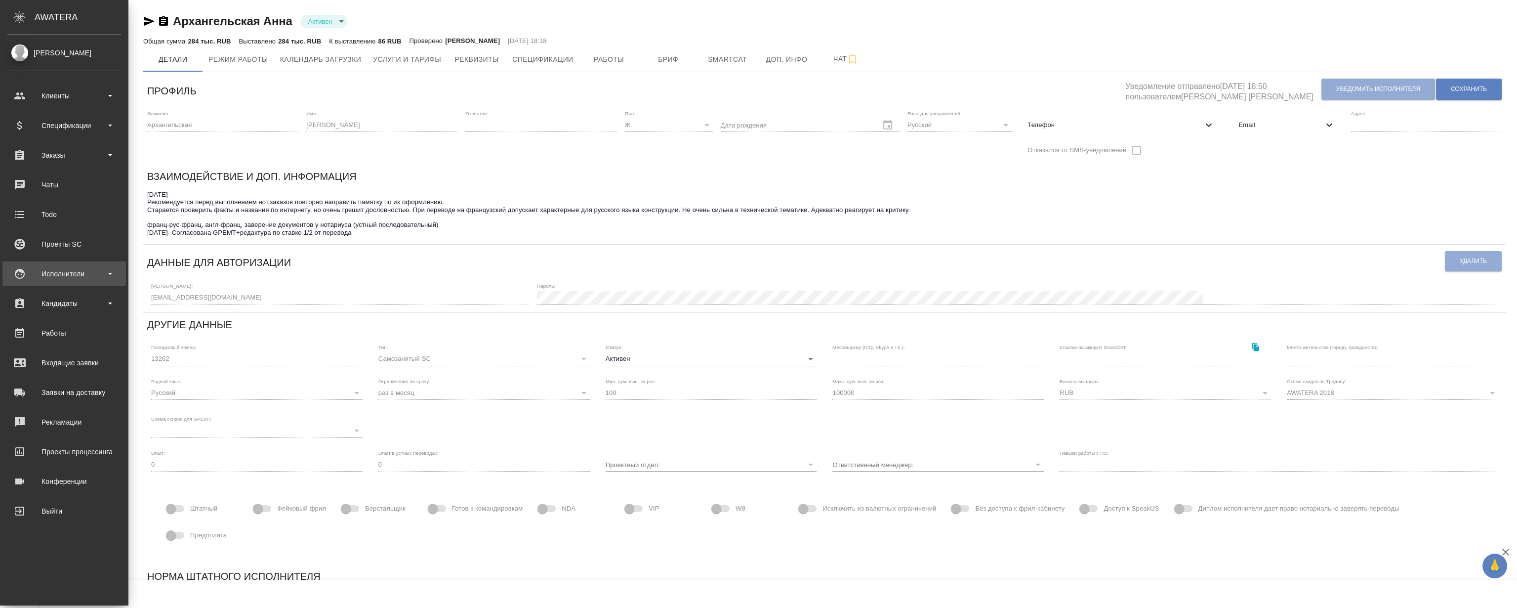
click at [65, 271] on div "Исполнители" at bounding box center [64, 273] width 114 height 15
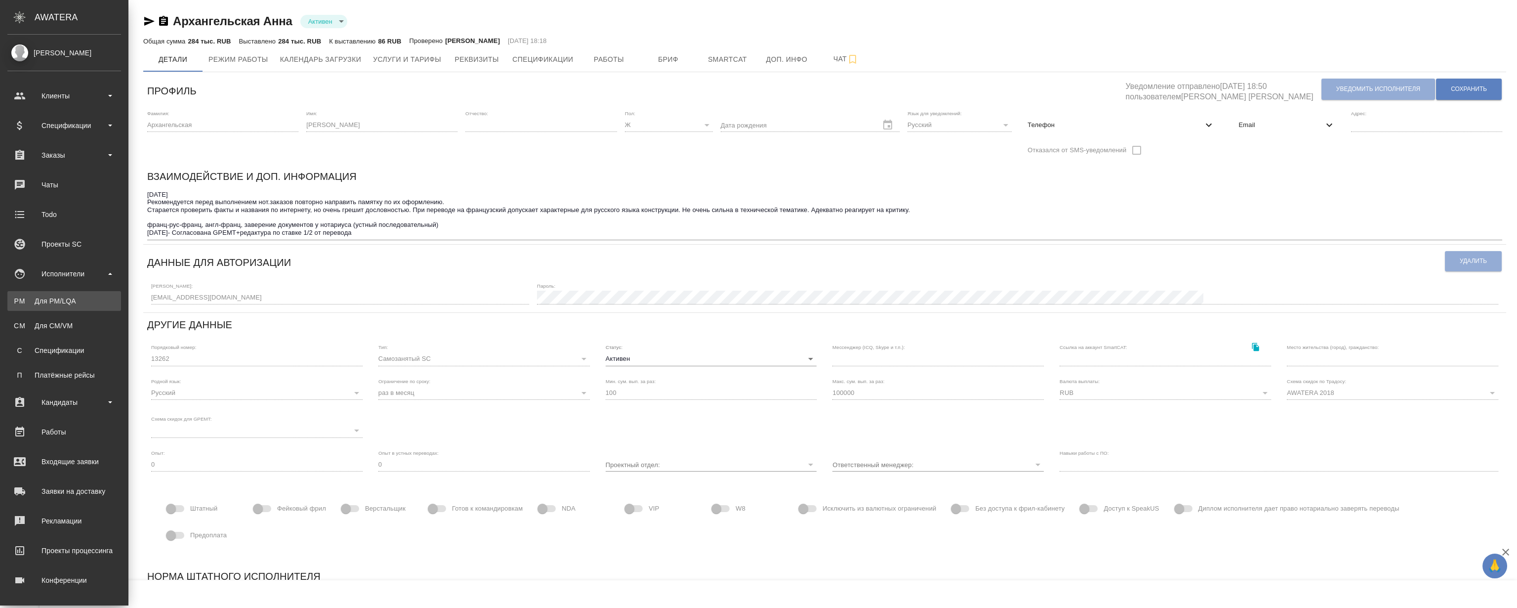
click at [55, 294] on link "PM Для PM/LQA" at bounding box center [64, 301] width 114 height 20
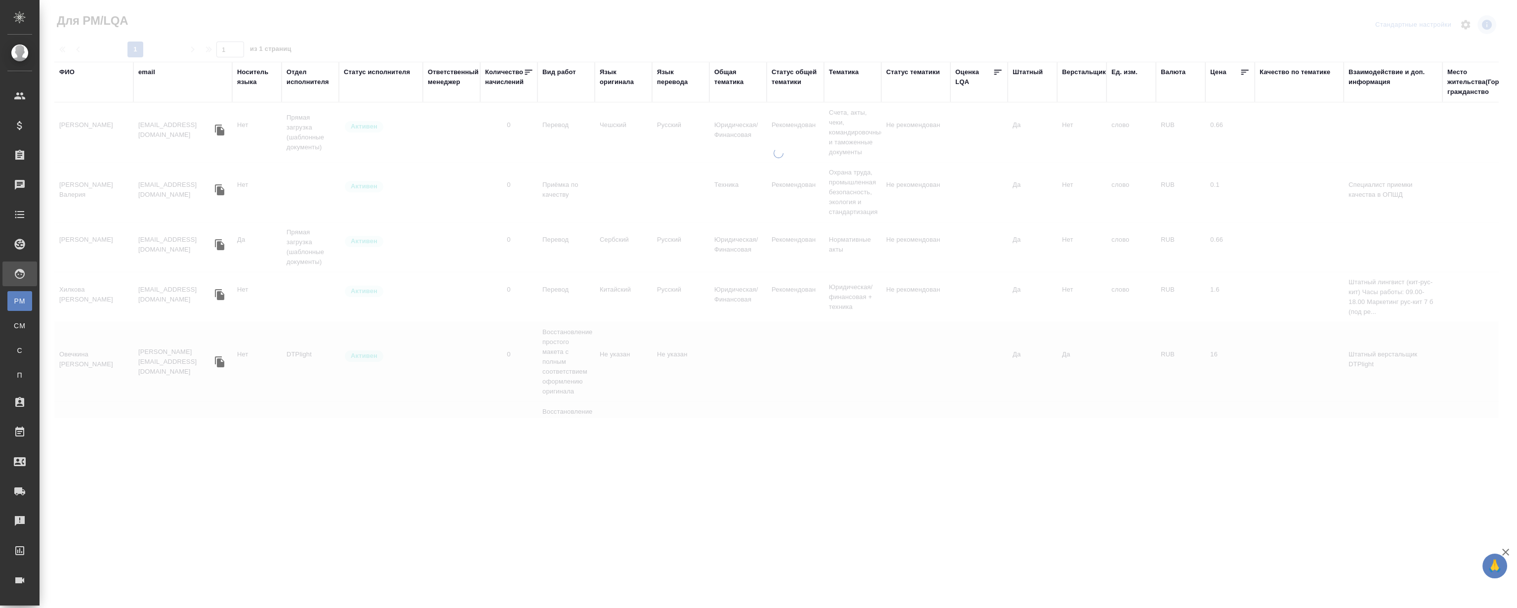
click at [71, 71] on div "ФИО" at bounding box center [66, 72] width 15 height 10
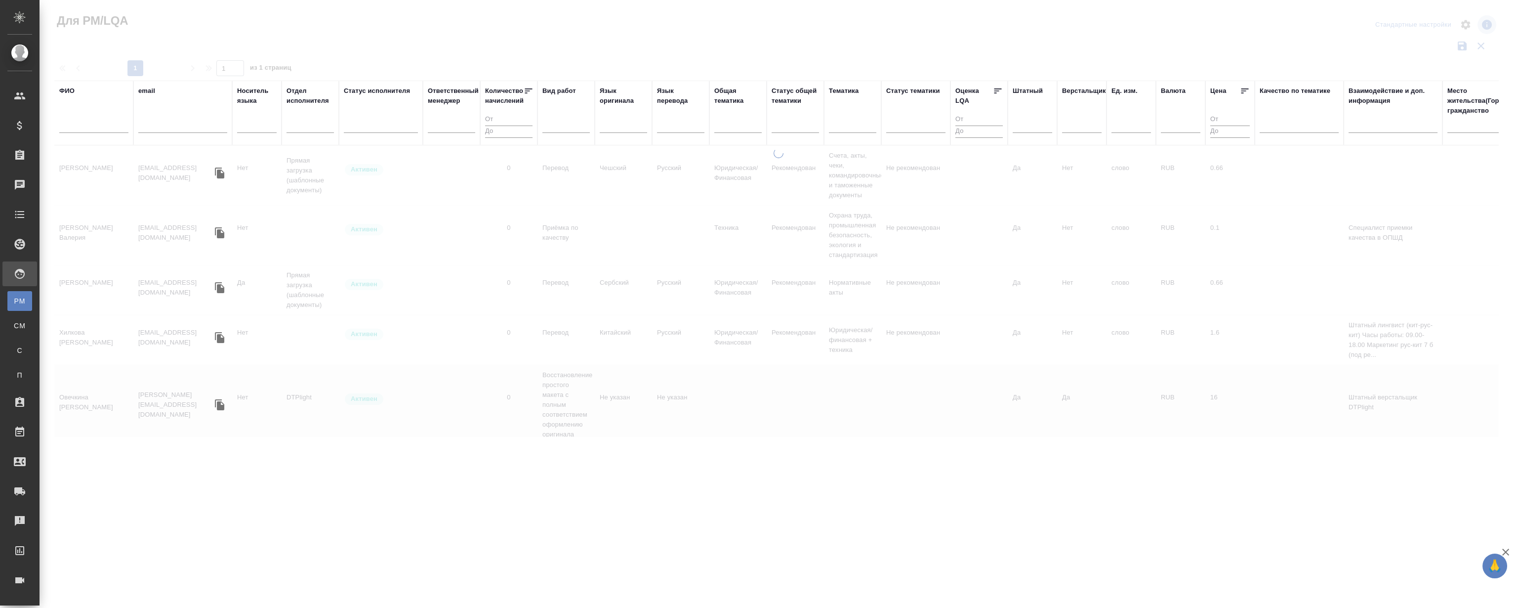
click at [97, 128] on input "text" at bounding box center [93, 127] width 69 height 12
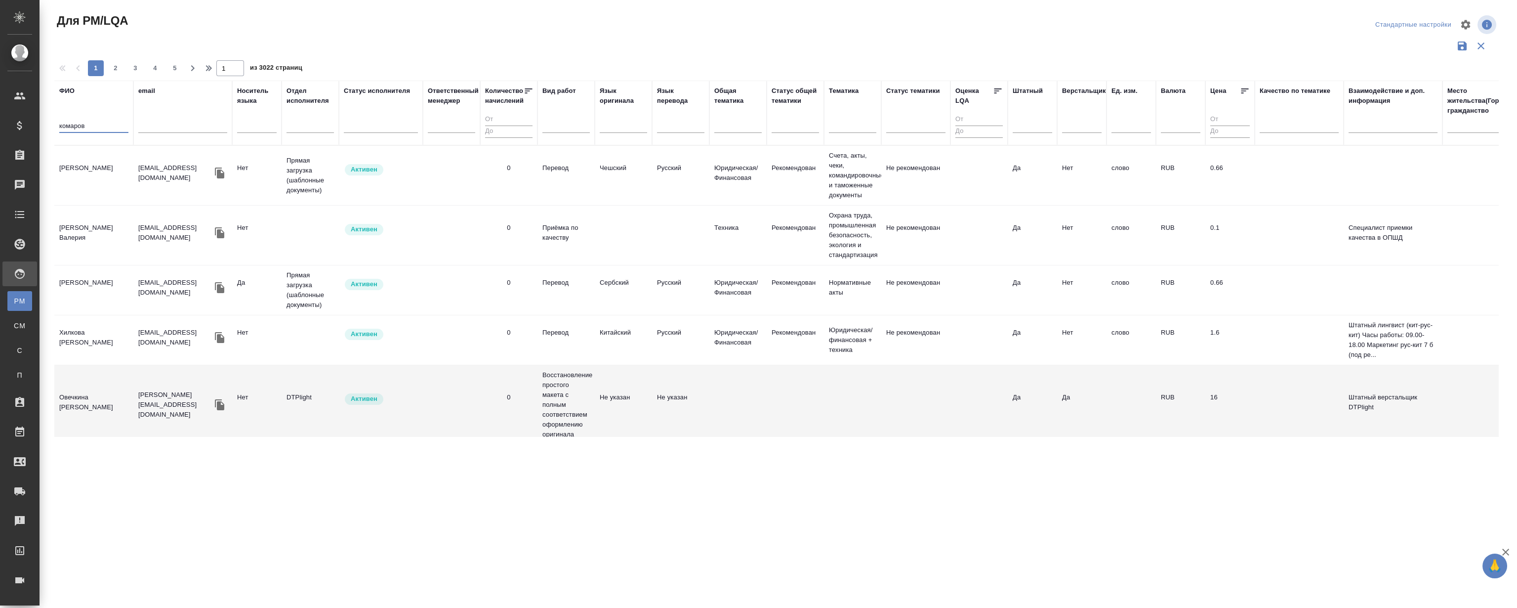
type input "комаров"
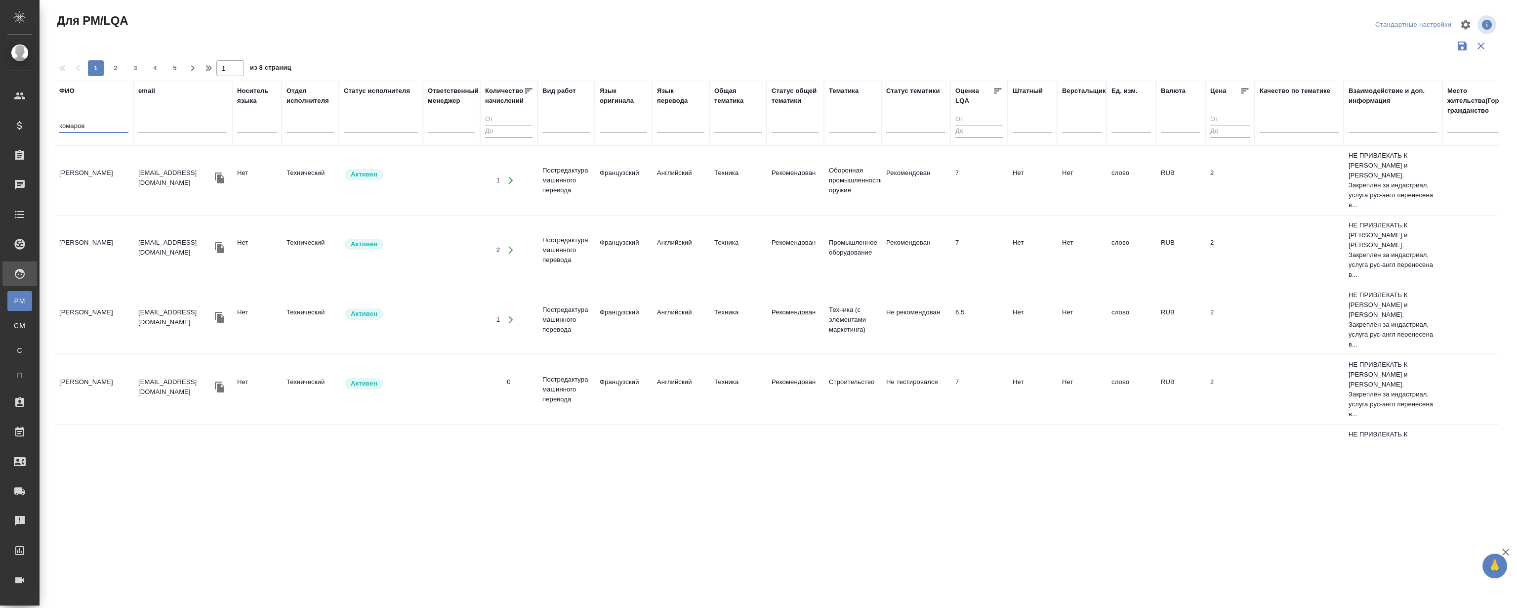
click at [83, 165] on td "[PERSON_NAME]" at bounding box center [93, 180] width 79 height 35
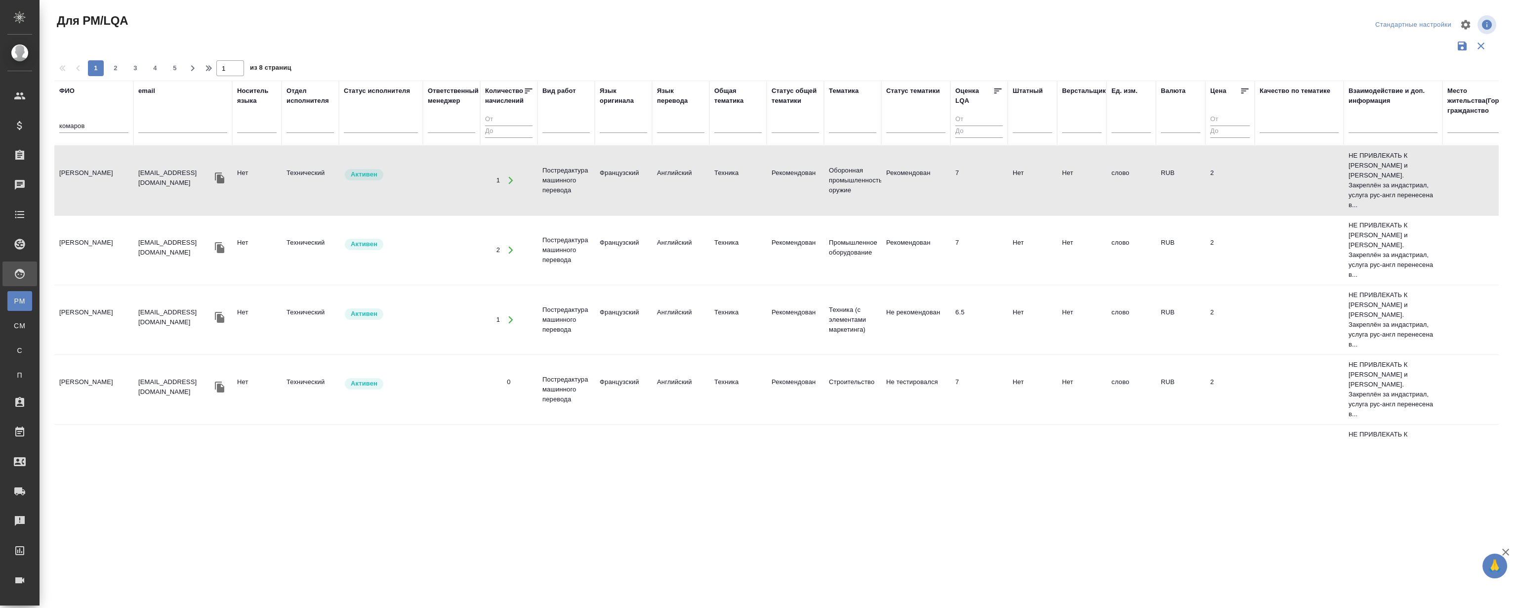
click at [83, 165] on td "[PERSON_NAME]" at bounding box center [93, 180] width 79 height 35
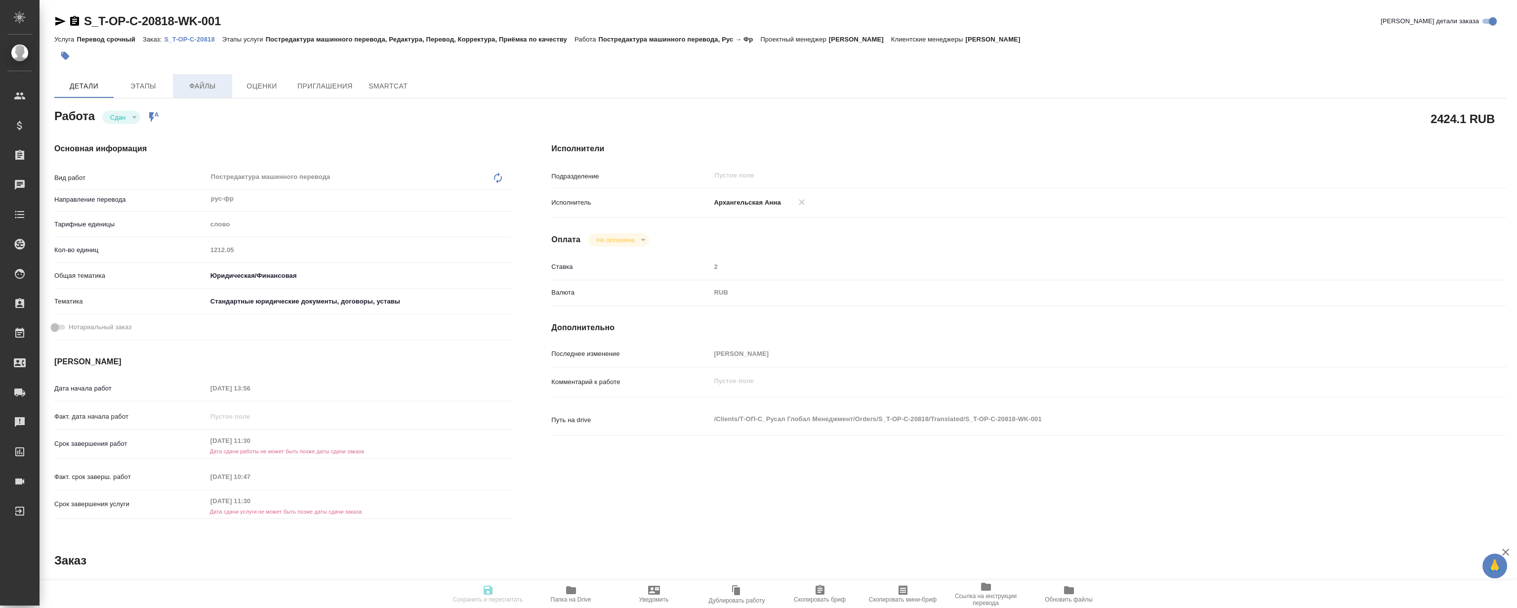
type textarea "x"
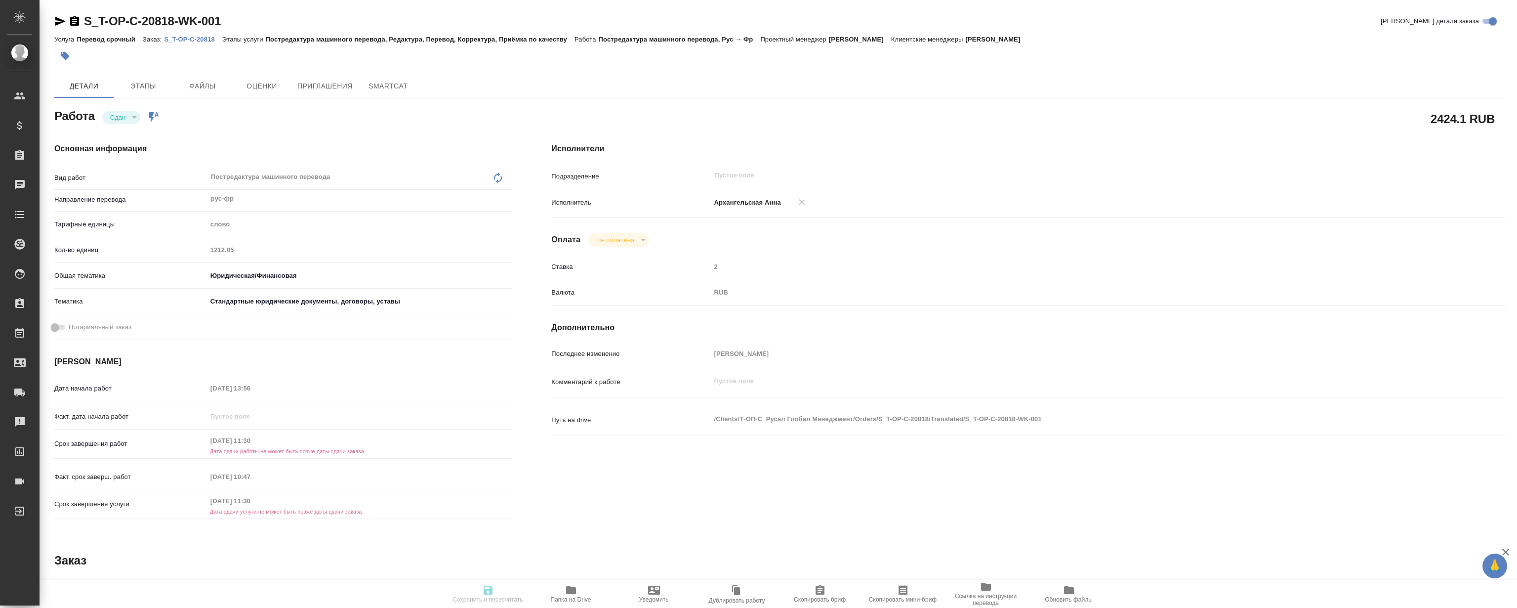
type textarea "x"
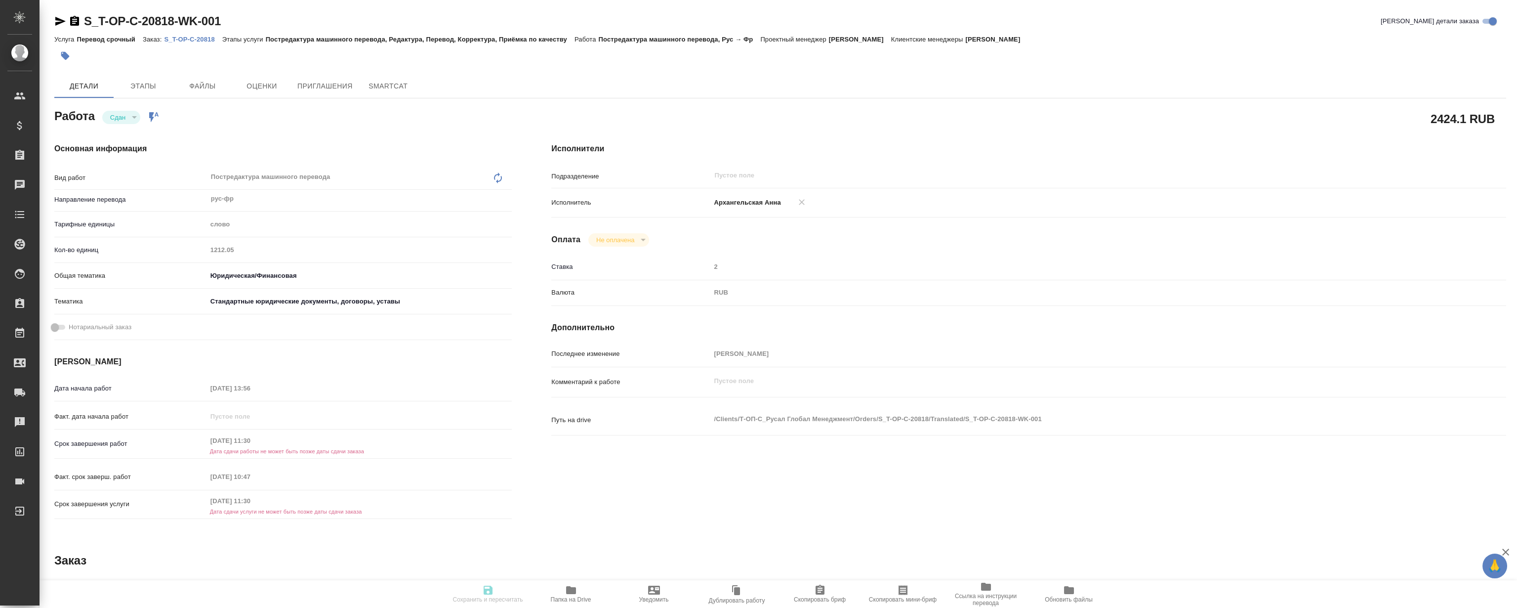
type textarea "x"
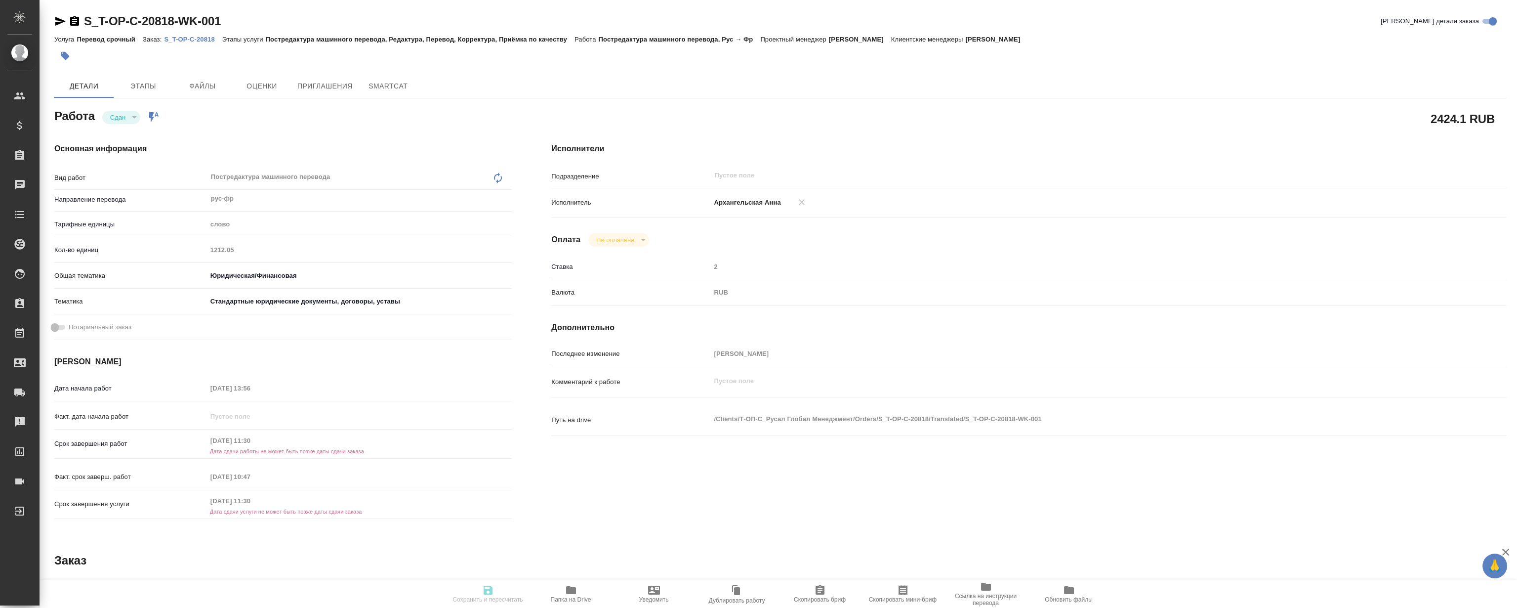
click at [200, 34] on div "Услуга Перевод срочный Заказ: S_T-OP-C-20818 Этапы услуги Постредактура машинно…" at bounding box center [780, 39] width 1452 height 12
type textarea "x"
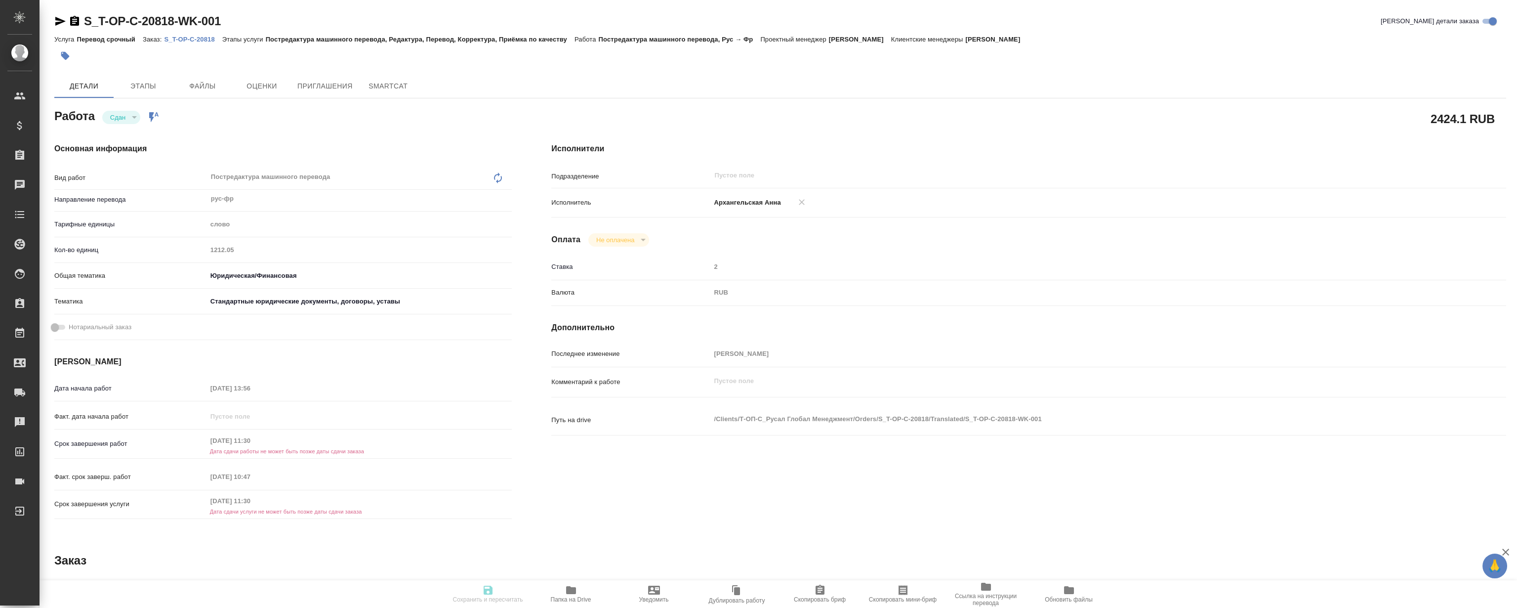
type textarea "x"
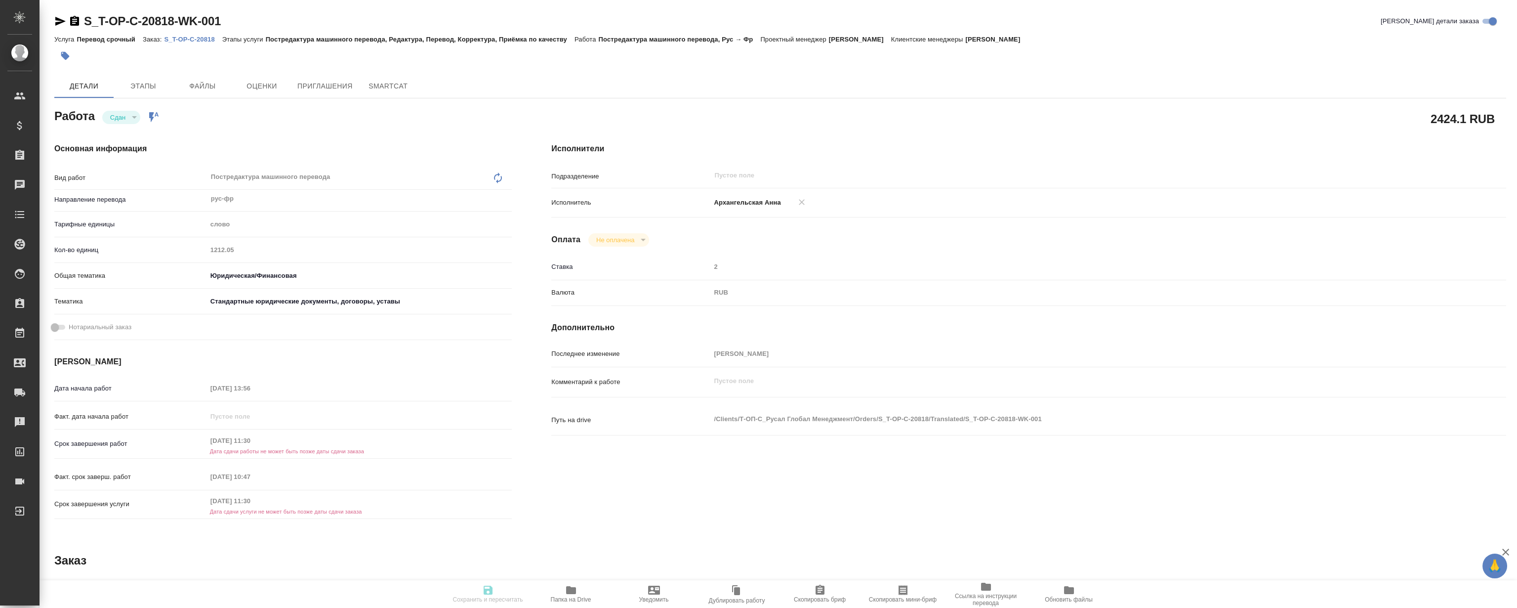
type textarea "x"
click at [200, 34] on div "Услуга Перевод срочный Заказ: S_T-OP-C-20818 Этапы услуги Постредактура машинно…" at bounding box center [780, 39] width 1452 height 12
click at [198, 40] on p "S_T-OP-C-20818" at bounding box center [193, 39] width 58 height 7
type textarea "x"
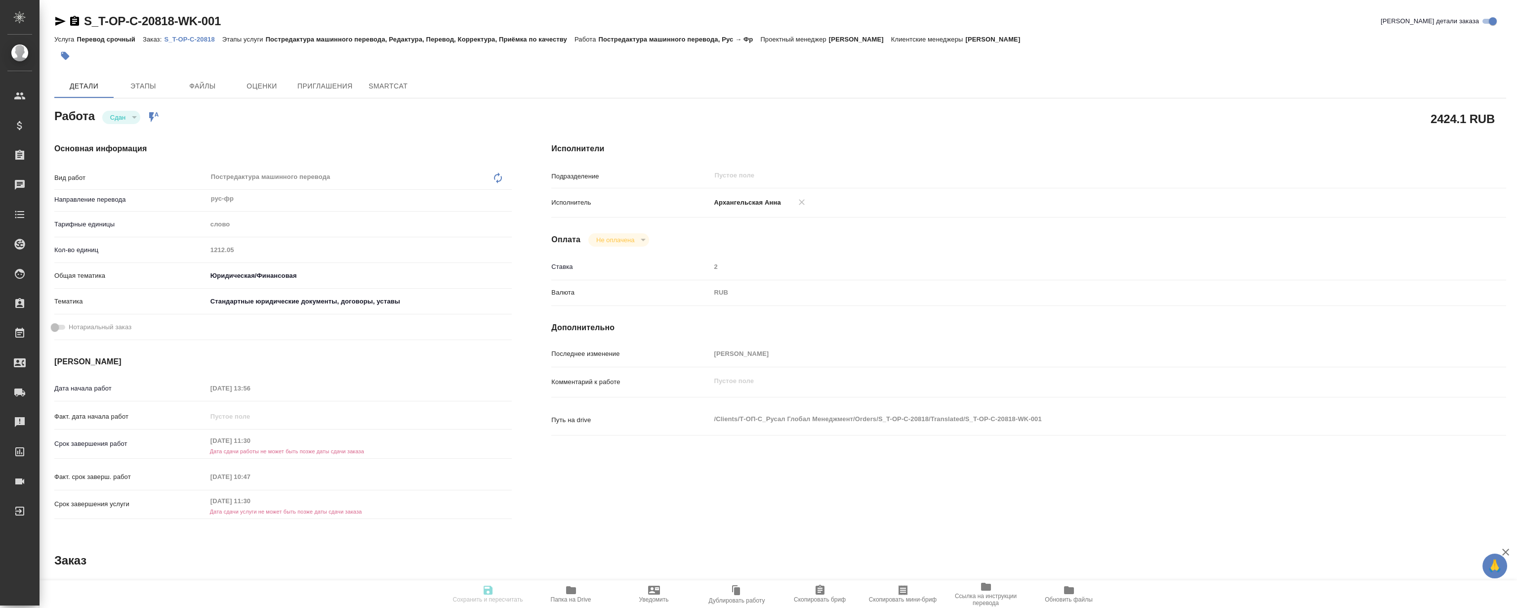
type textarea "x"
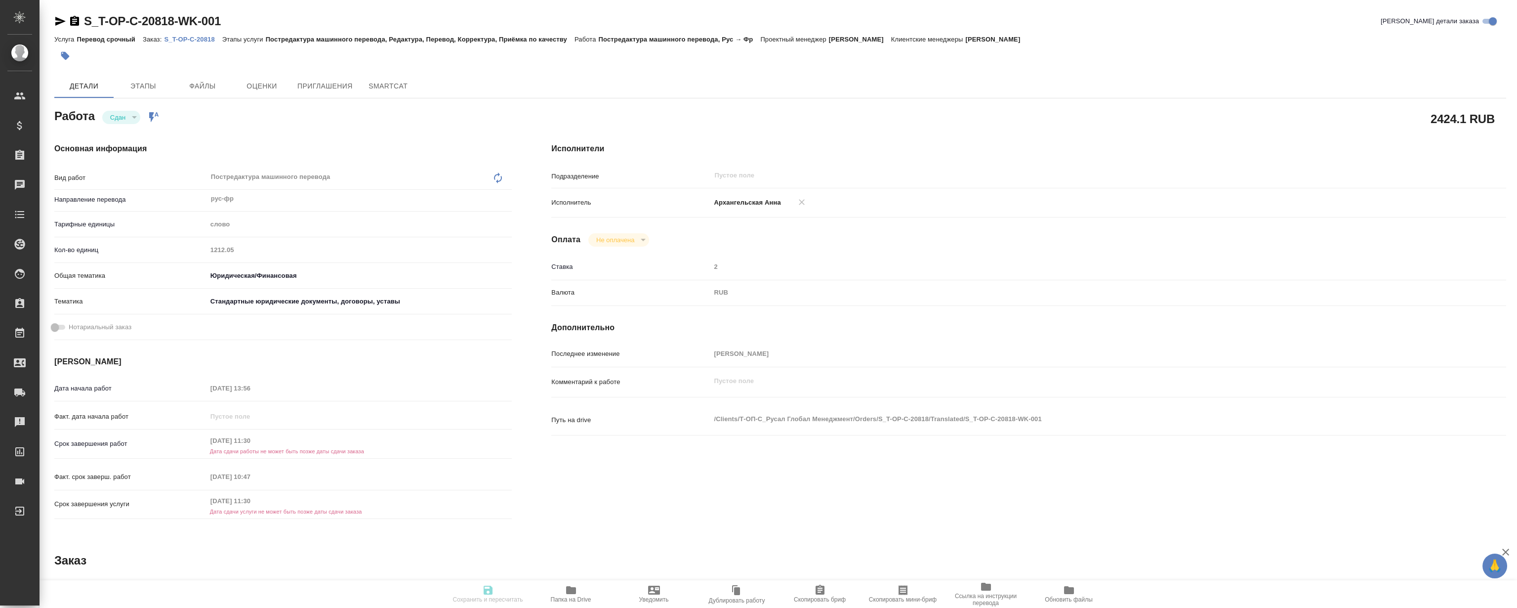
type textarea "x"
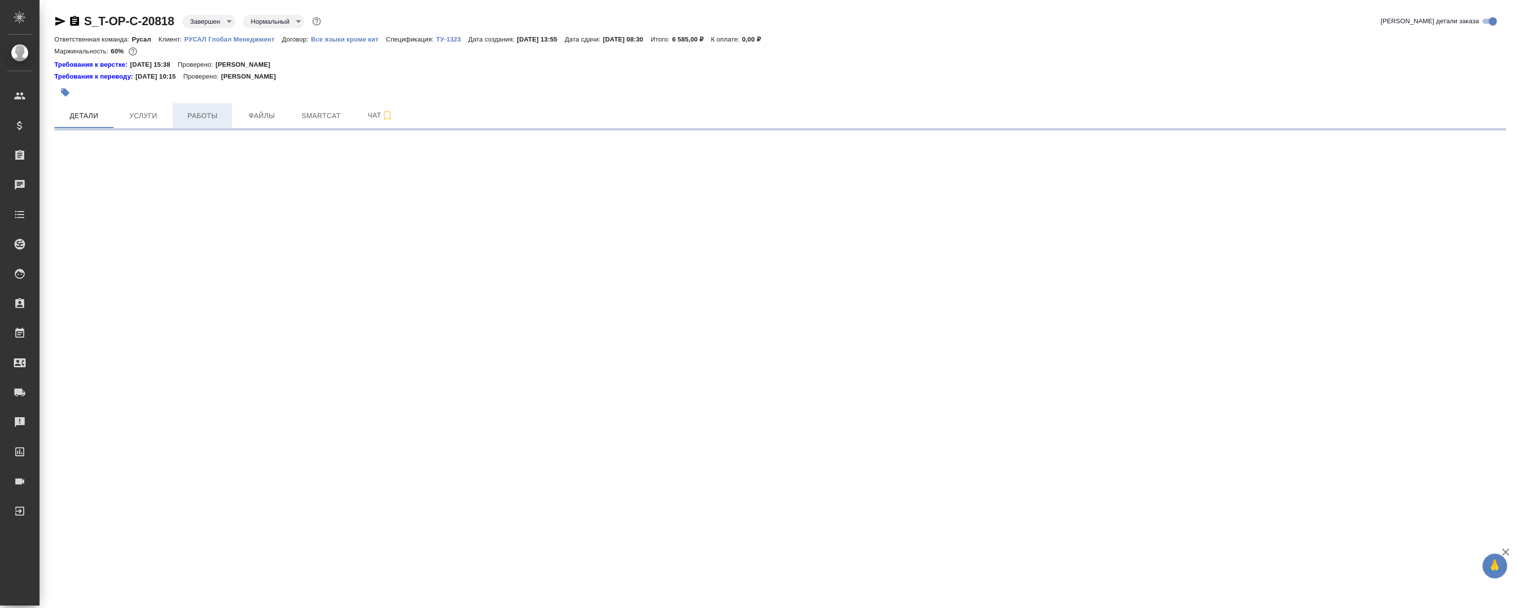
select select "RU"
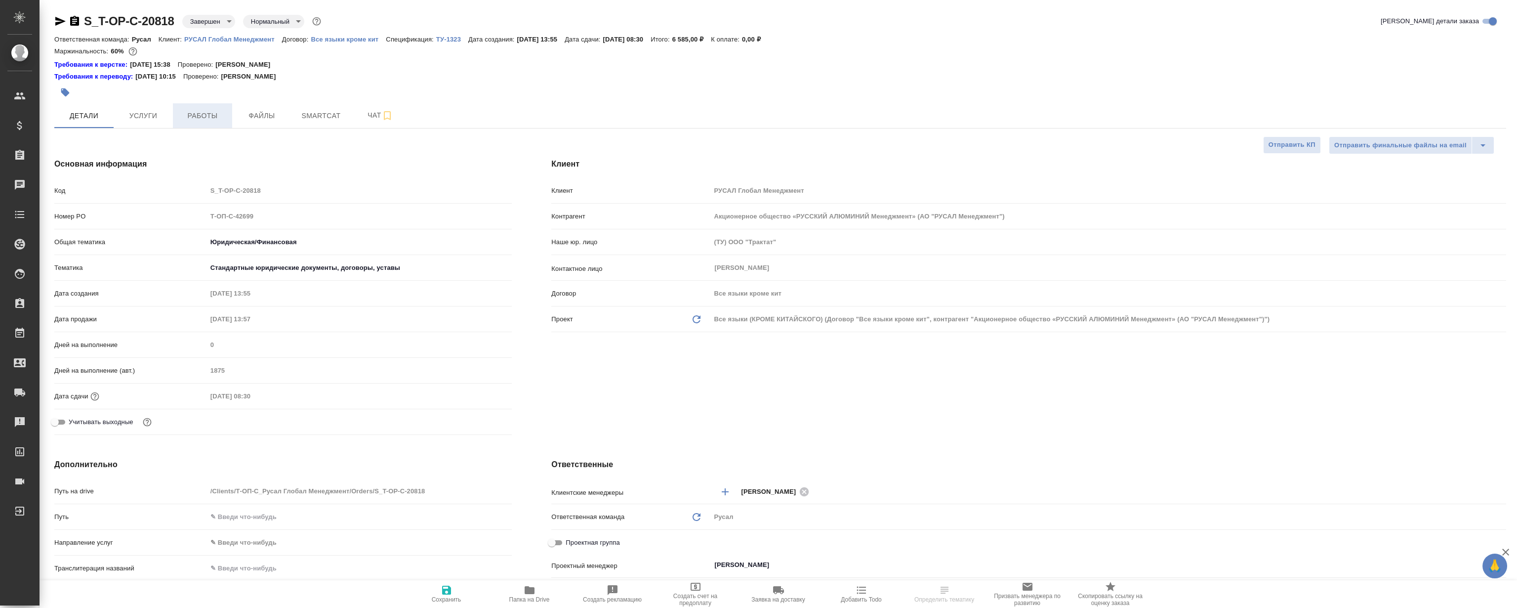
click at [220, 117] on span "Работы" at bounding box center [202, 116] width 47 height 12
type textarea "x"
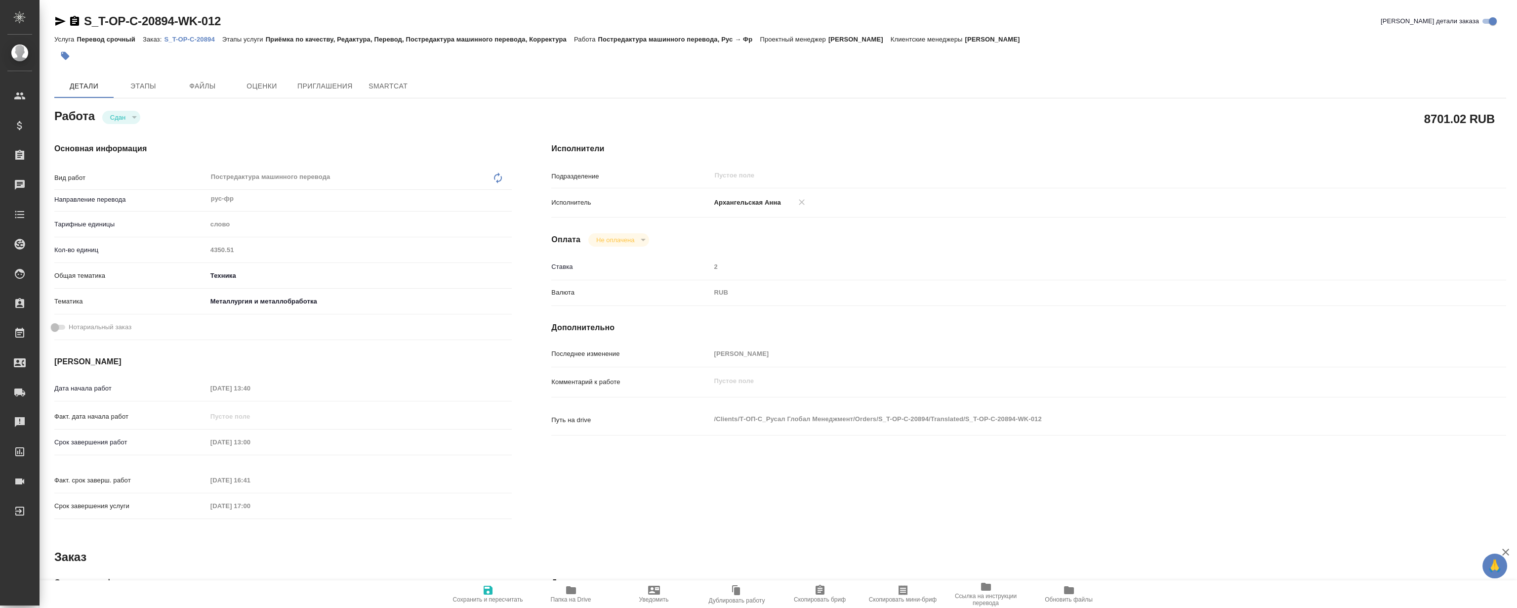
type textarea "x"
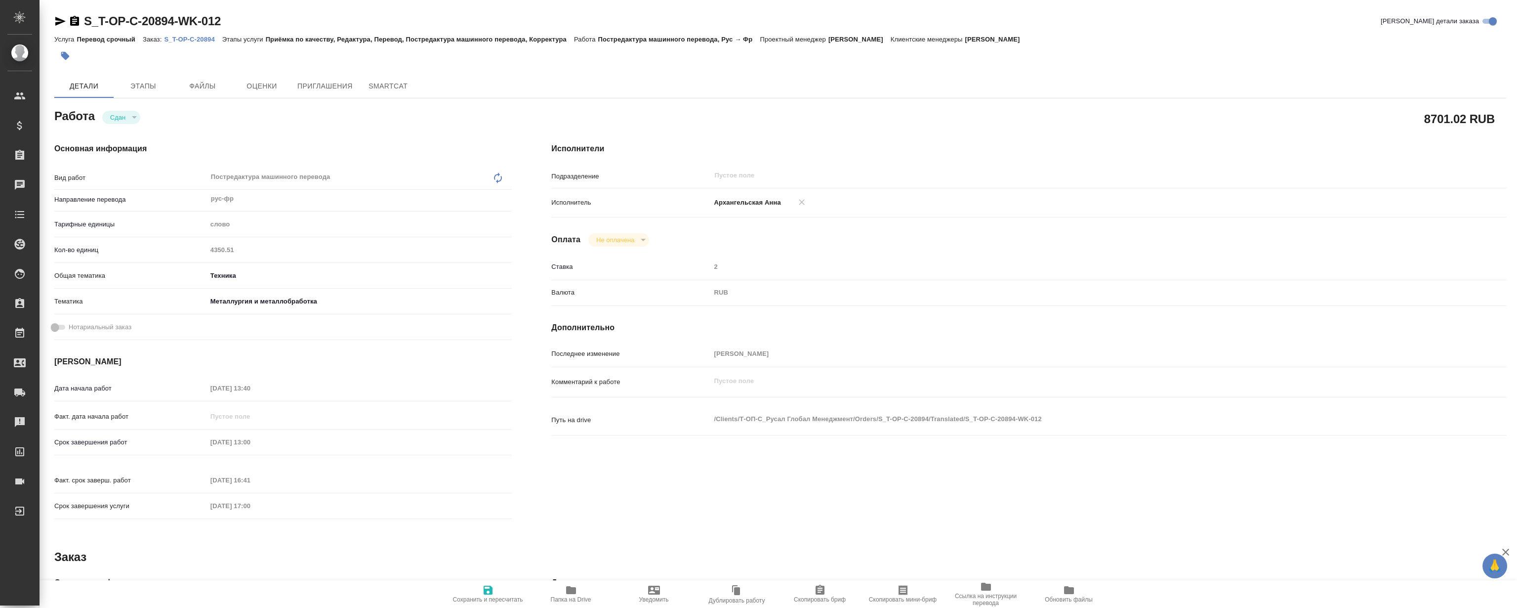
type textarea "x"
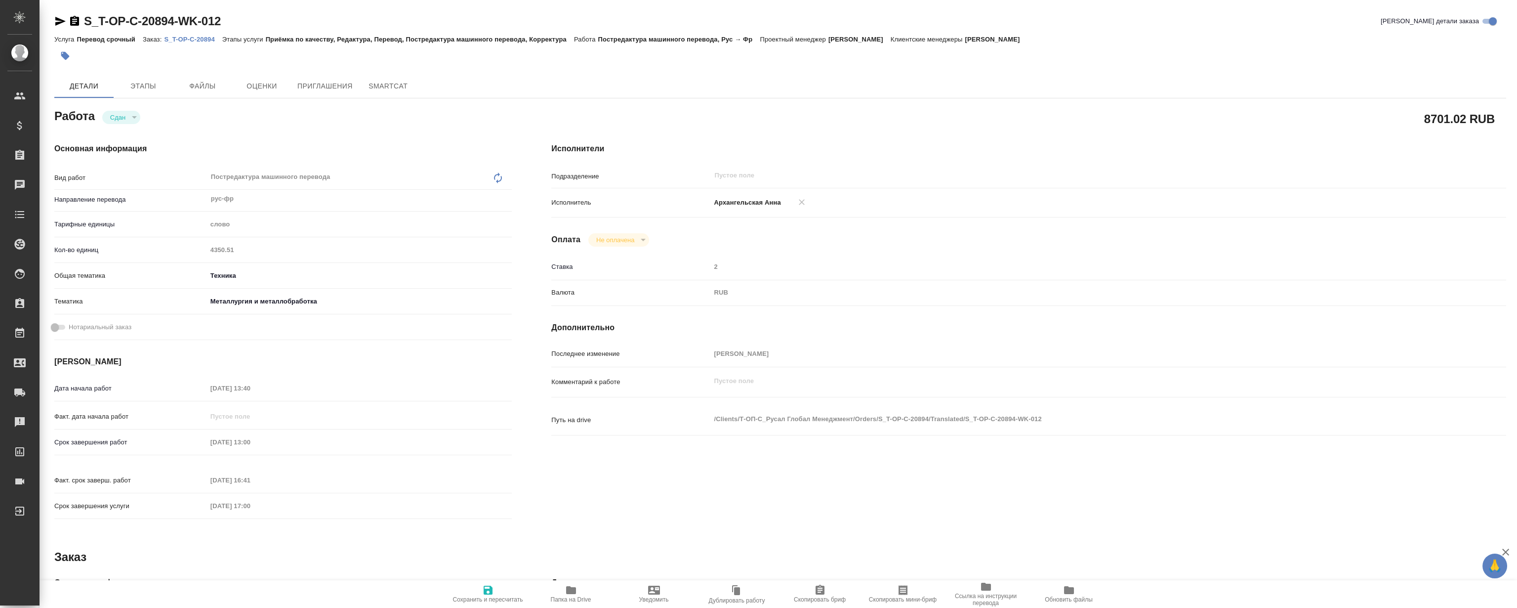
click at [203, 41] on p "S_T-OP-C-20894" at bounding box center [193, 39] width 58 height 7
type textarea "x"
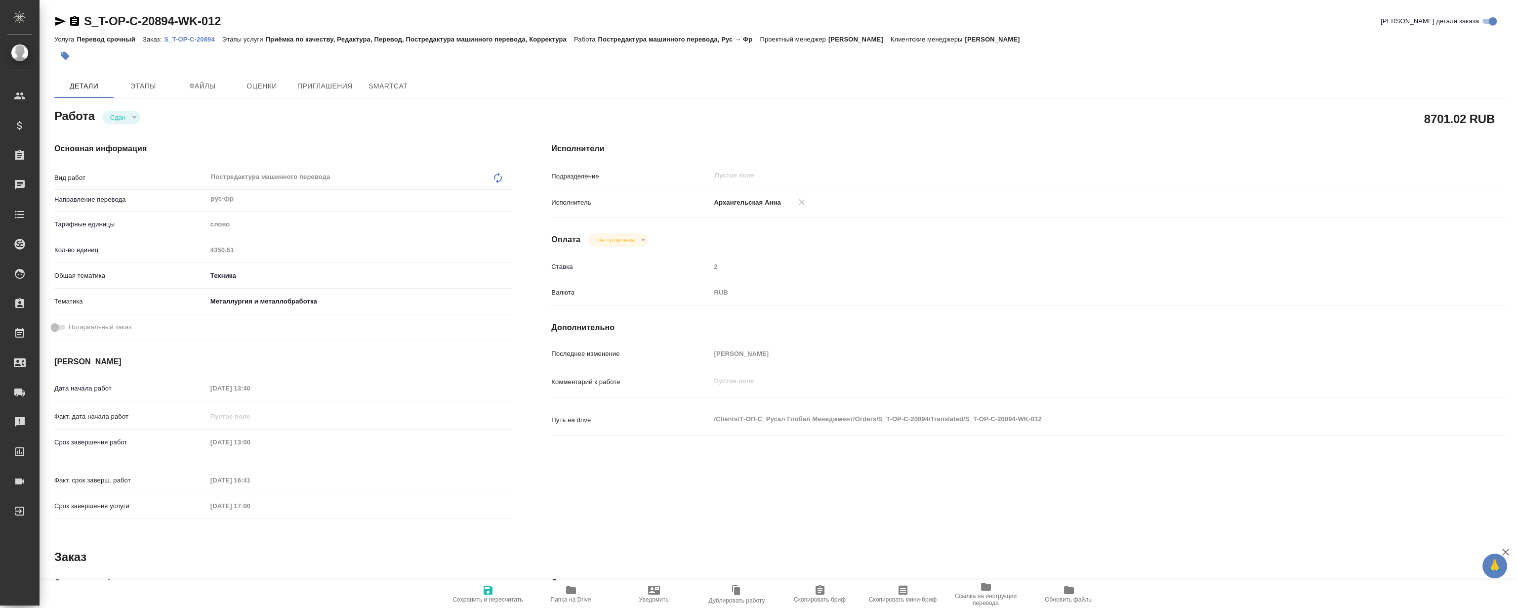
type textarea "x"
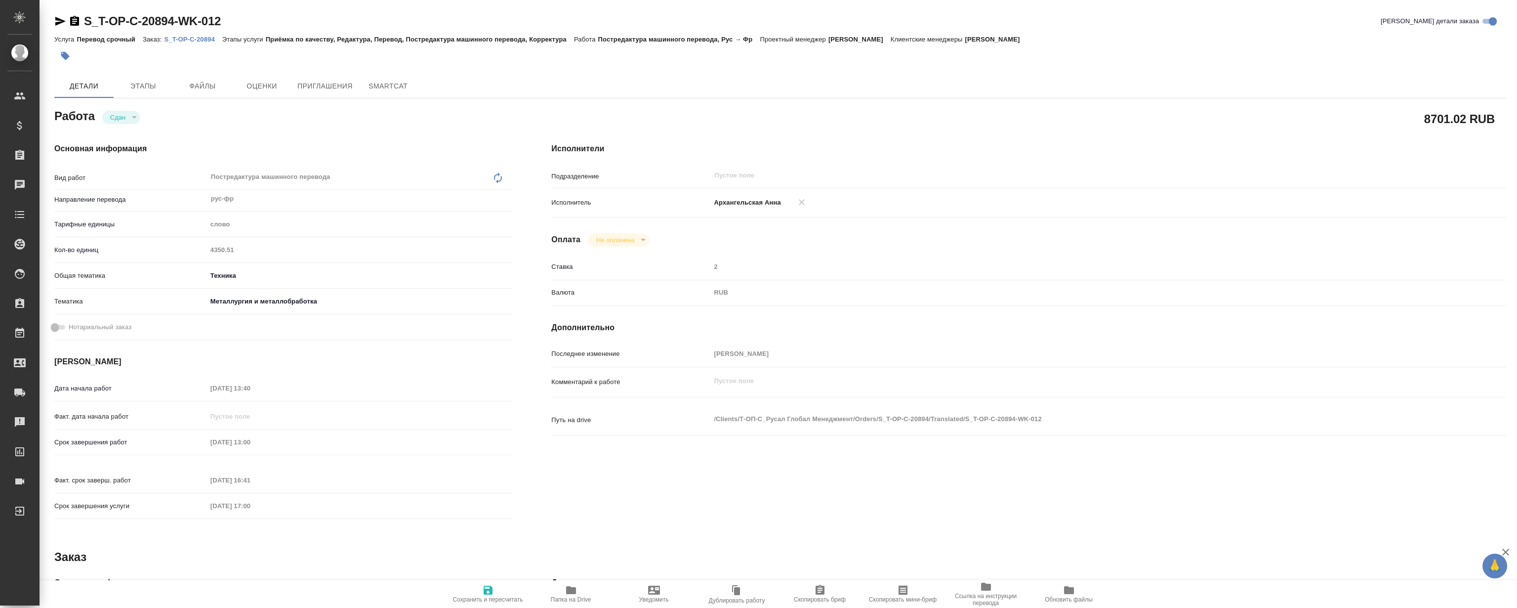
type textarea "x"
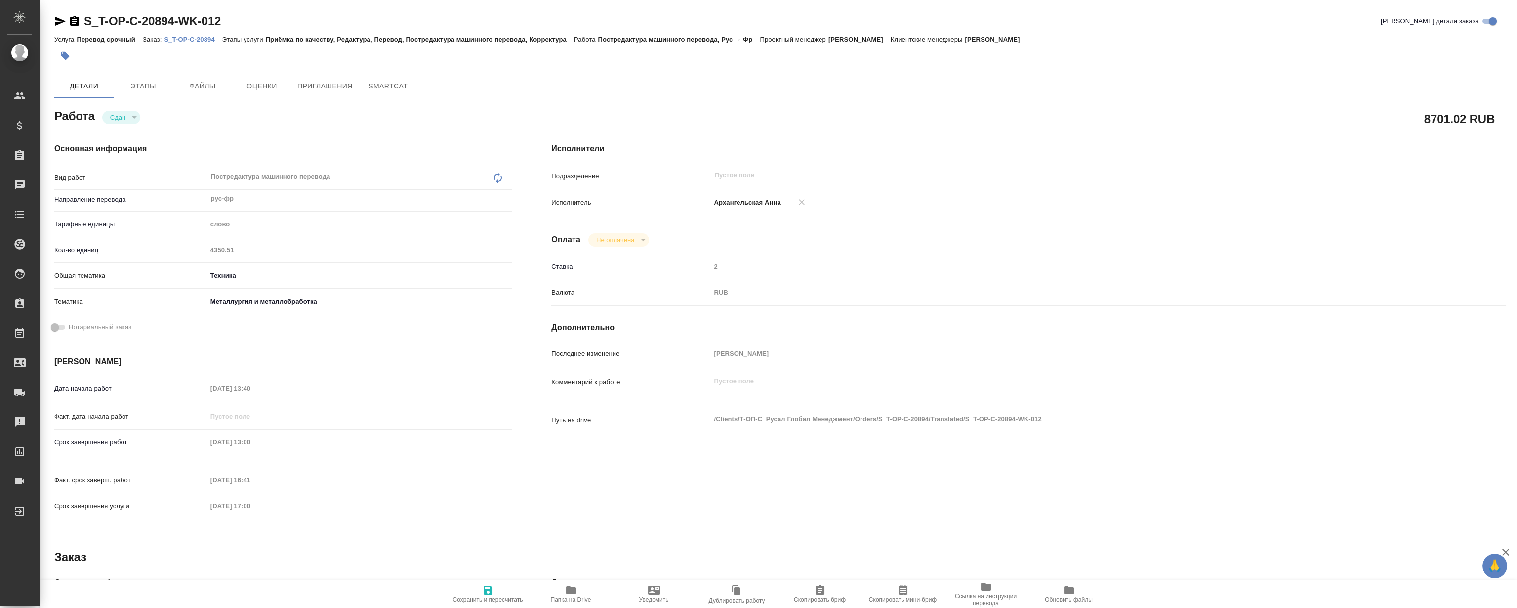
type textarea "x"
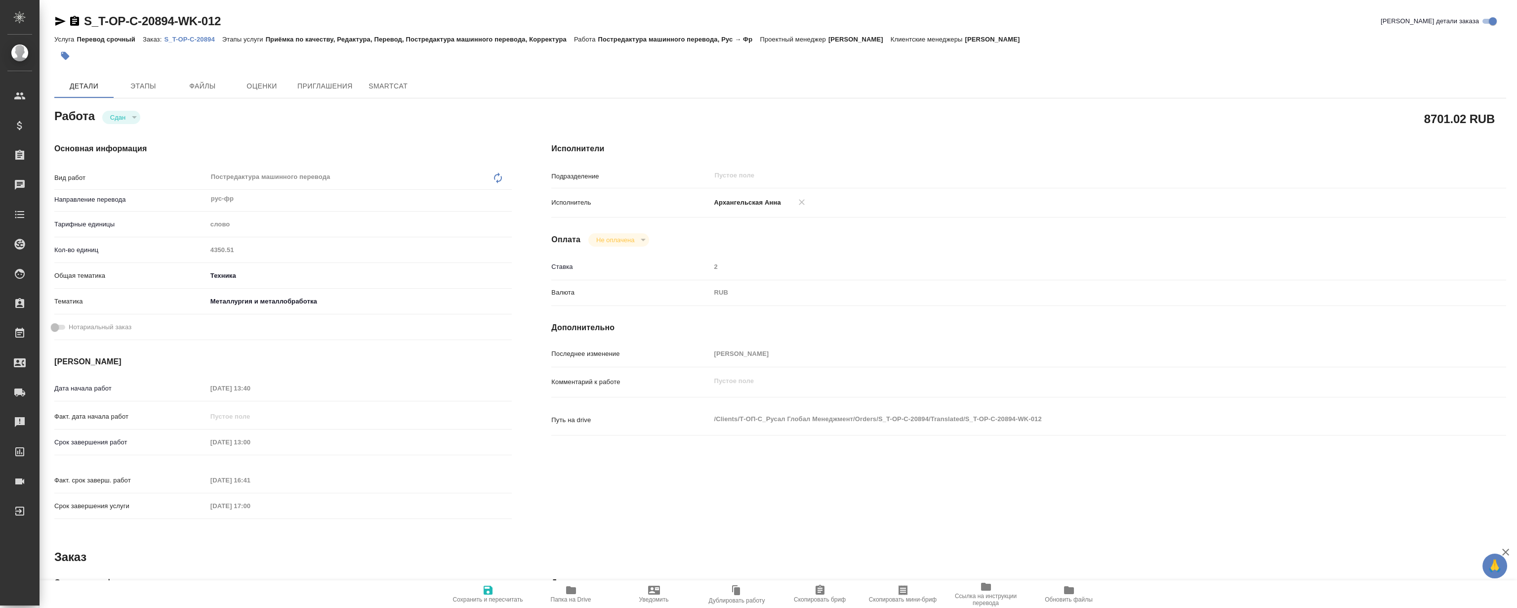
type textarea "x"
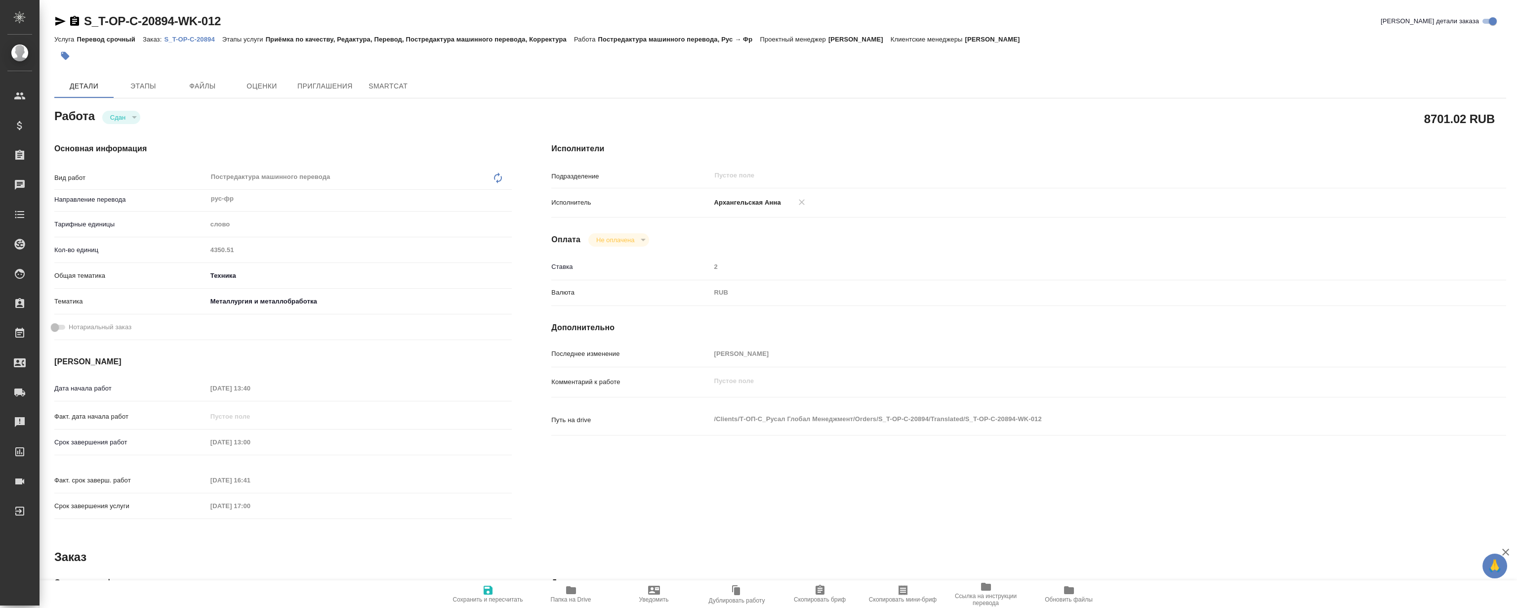
type textarea "x"
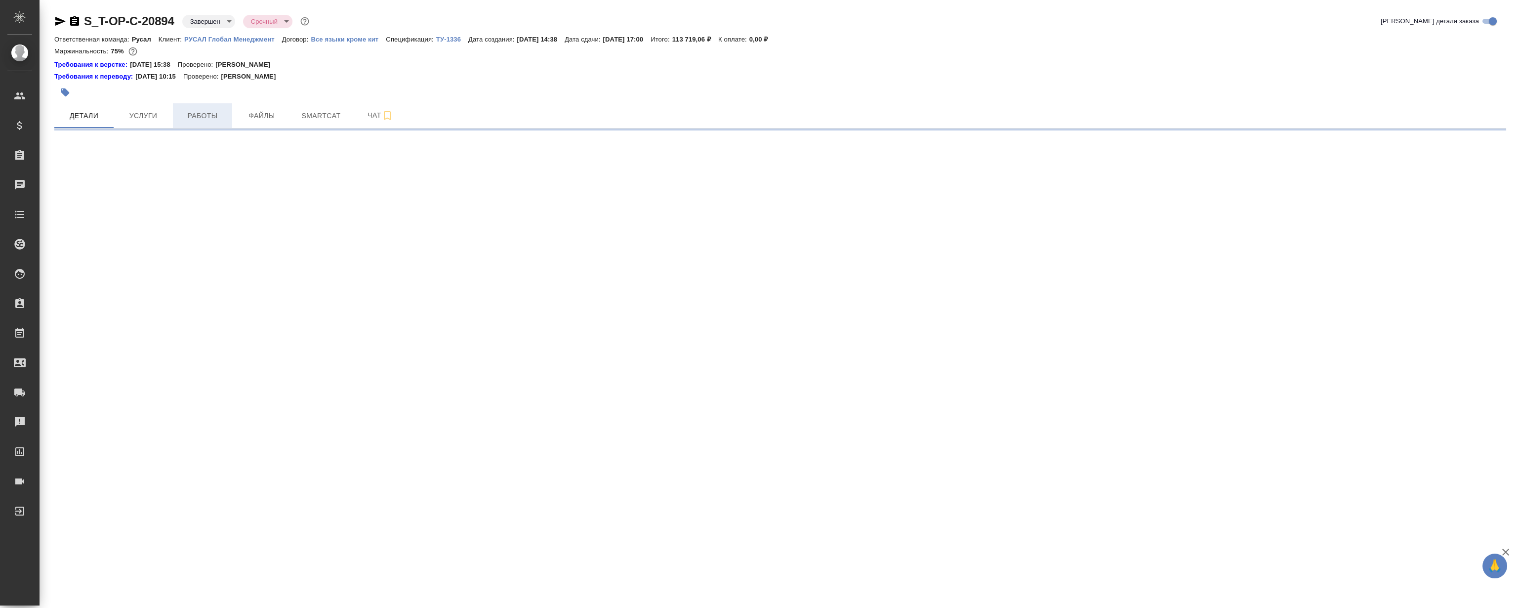
select select "RU"
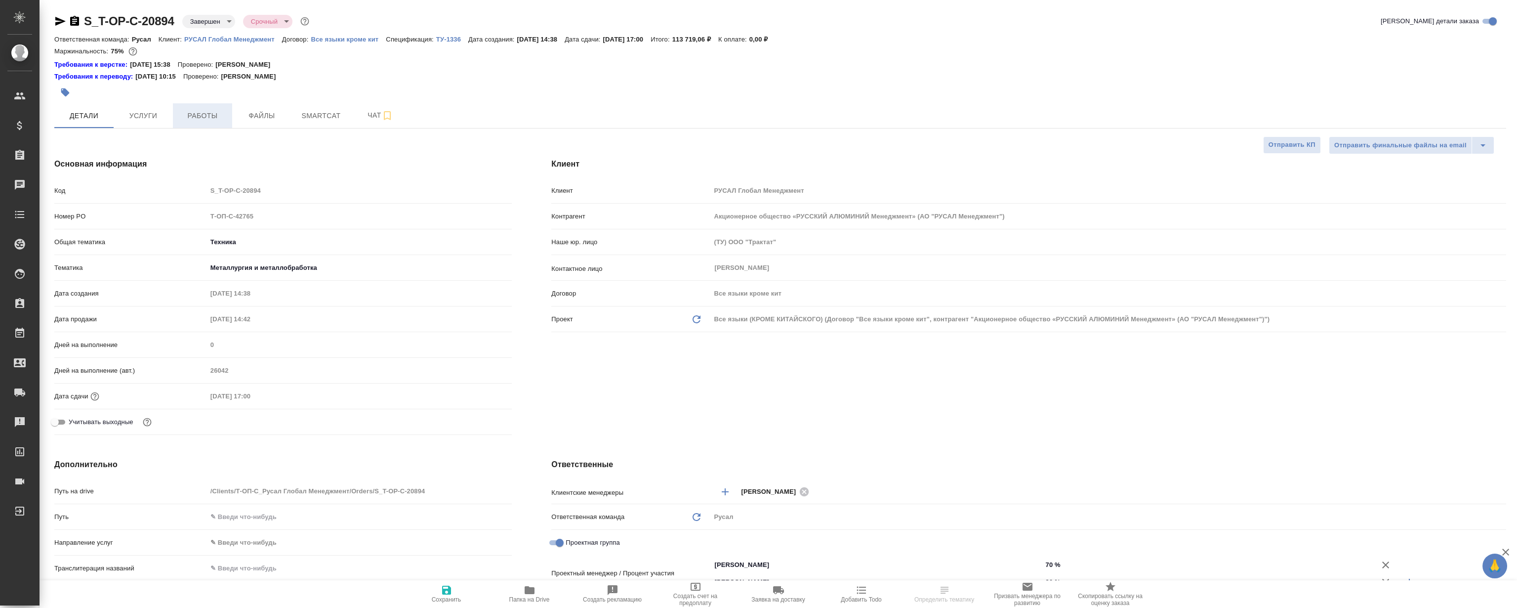
click at [211, 119] on span "Работы" at bounding box center [202, 116] width 47 height 12
type textarea "x"
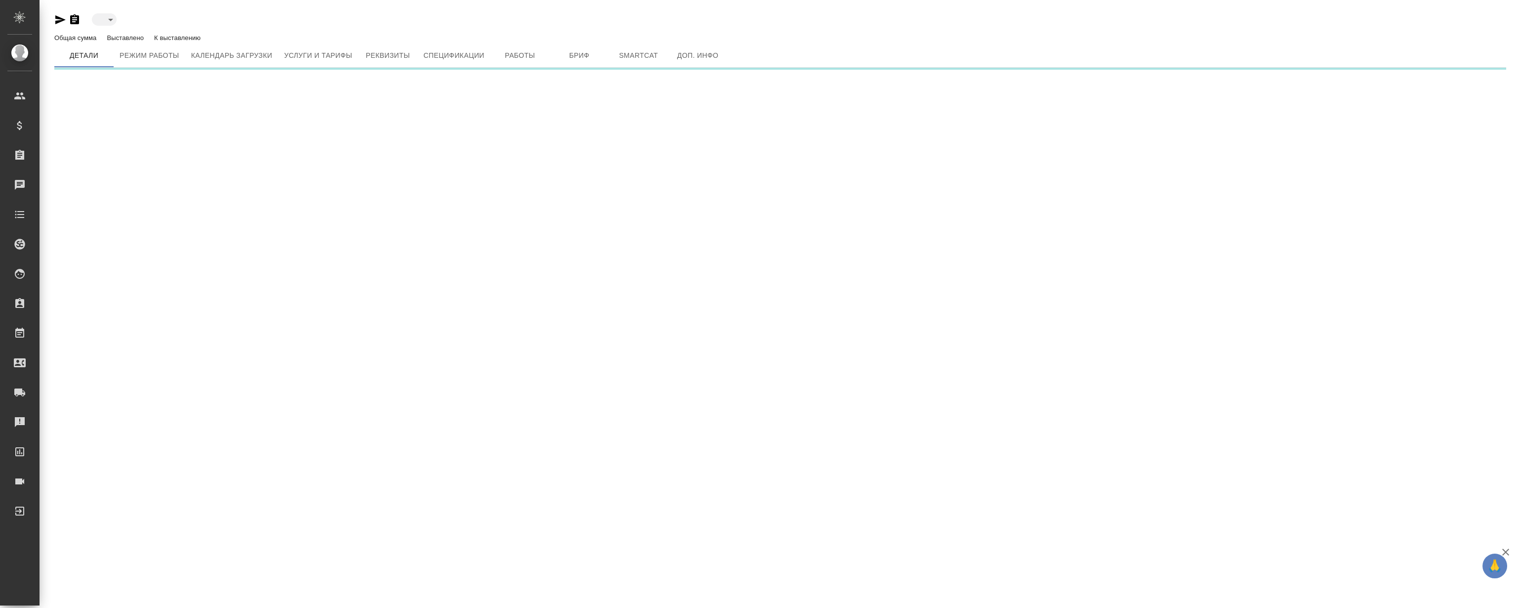
type input "active"
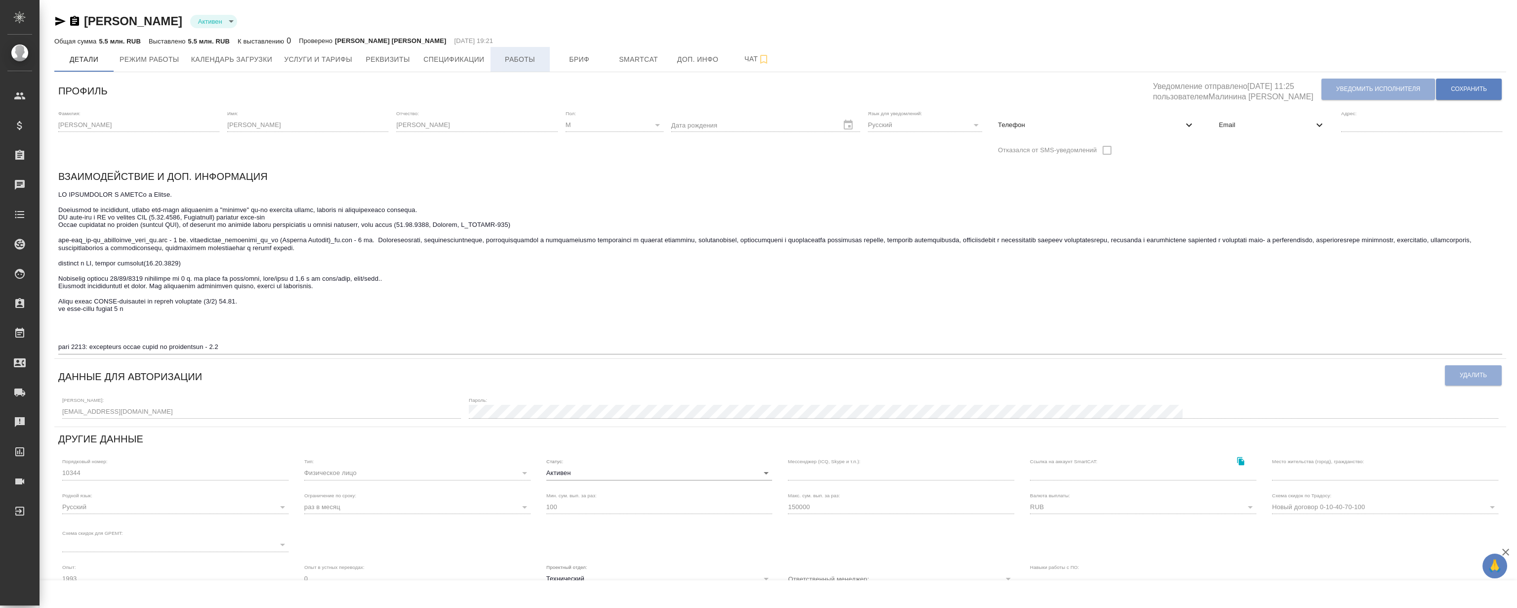
click at [526, 62] on span "Работы" at bounding box center [520, 59] width 47 height 12
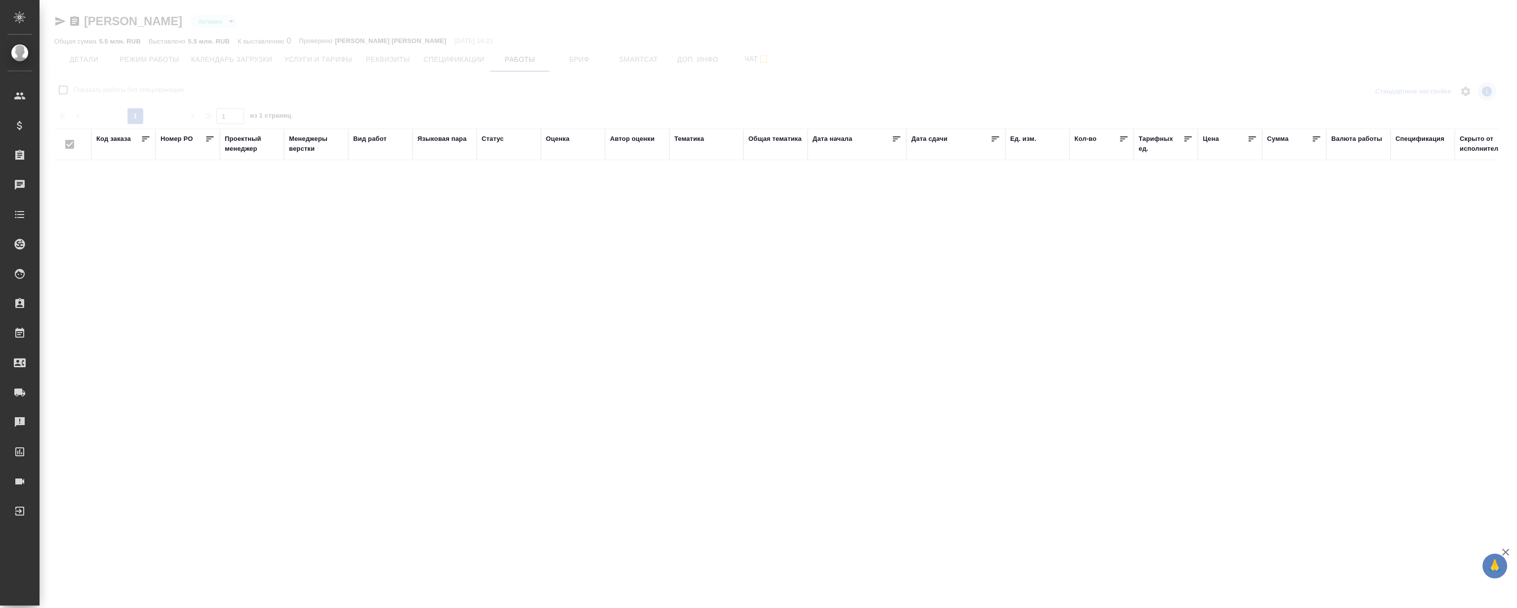
checkbox input "false"
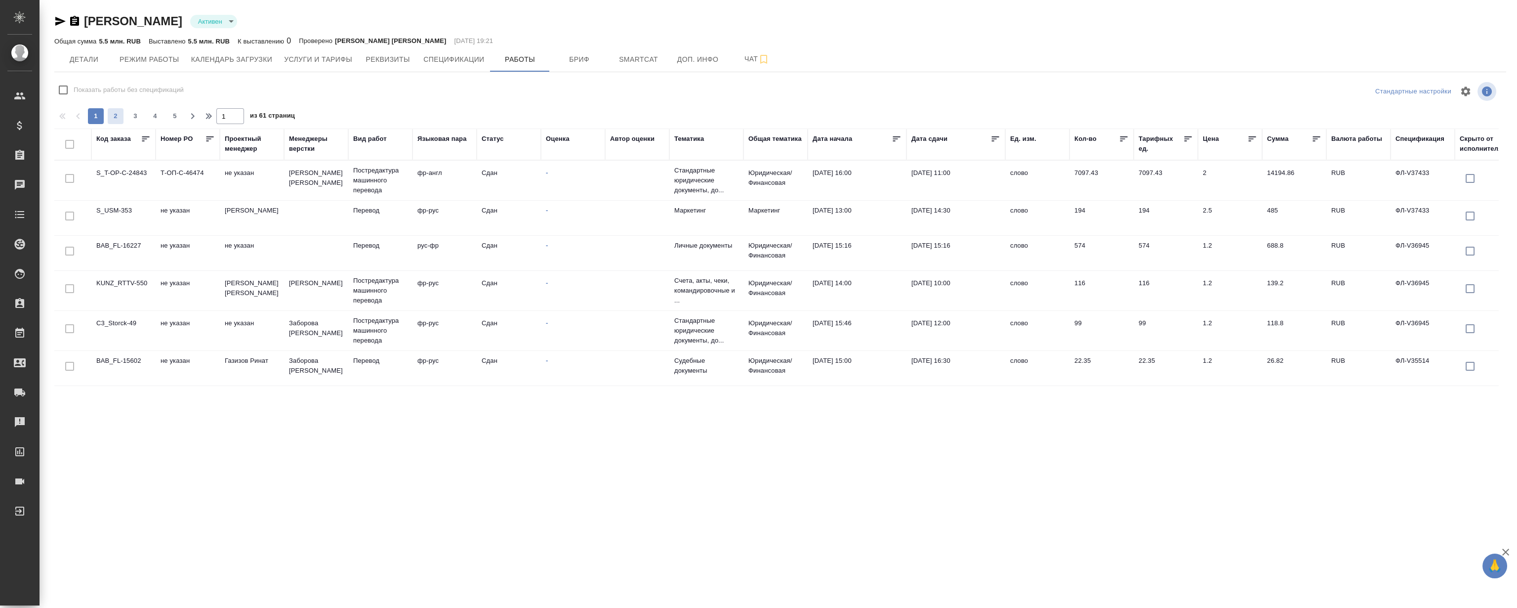
click at [119, 115] on span "2" at bounding box center [116, 116] width 16 height 10
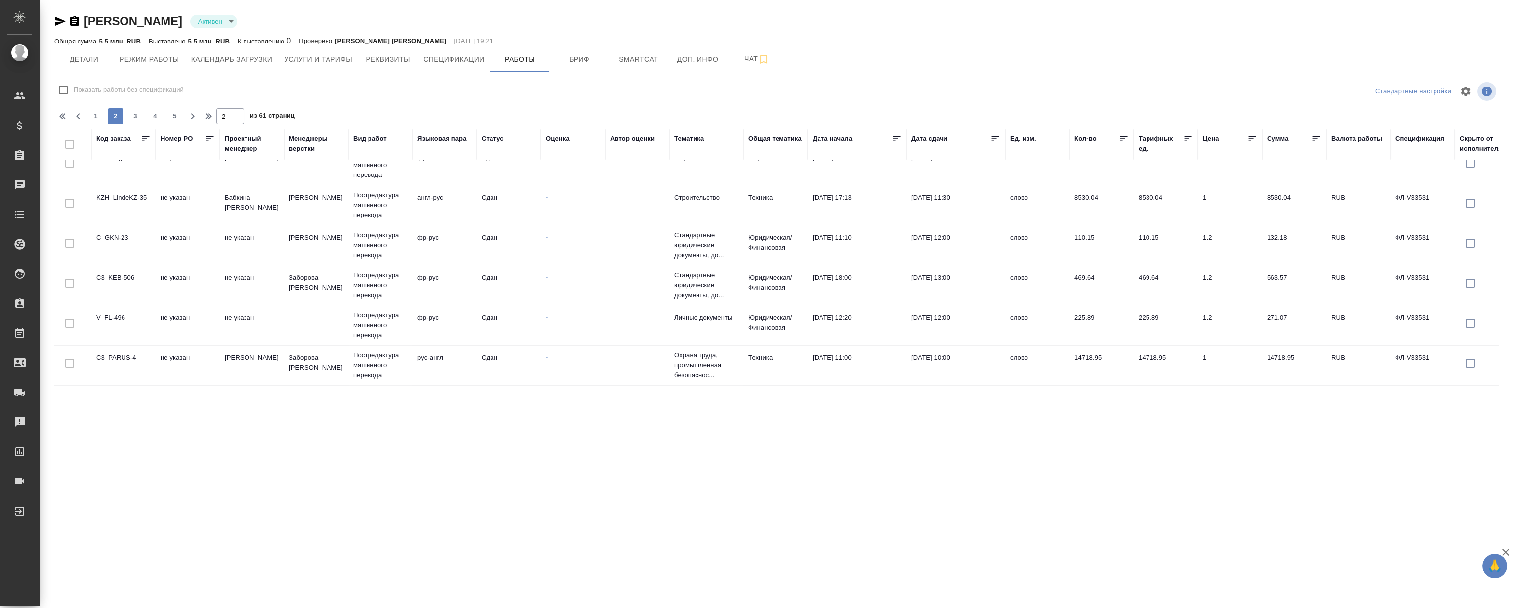
scroll to position [776, 0]
click at [134, 109] on button "3" at bounding box center [135, 116] width 16 height 16
type input "3"
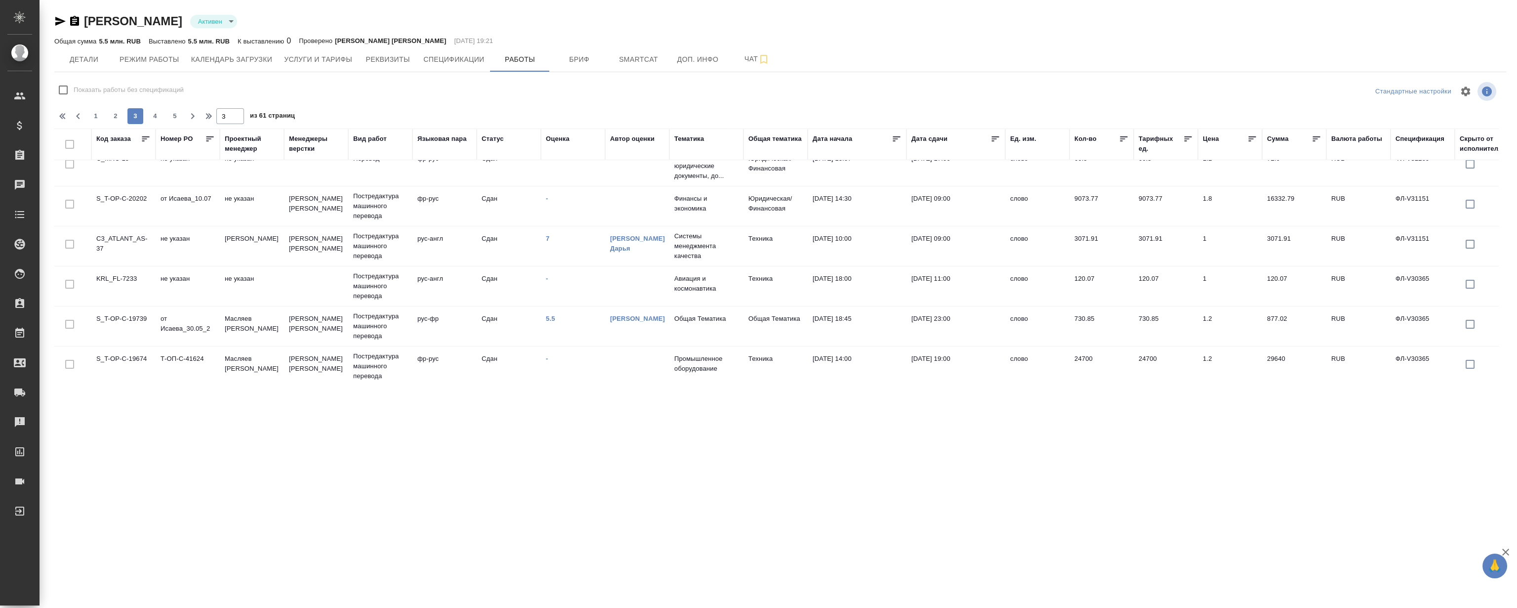
scroll to position [412, 0]
click at [55, 26] on icon "button" at bounding box center [60, 21] width 12 height 12
